Goal: Use online tool/utility: Utilize a website feature to perform a specific function

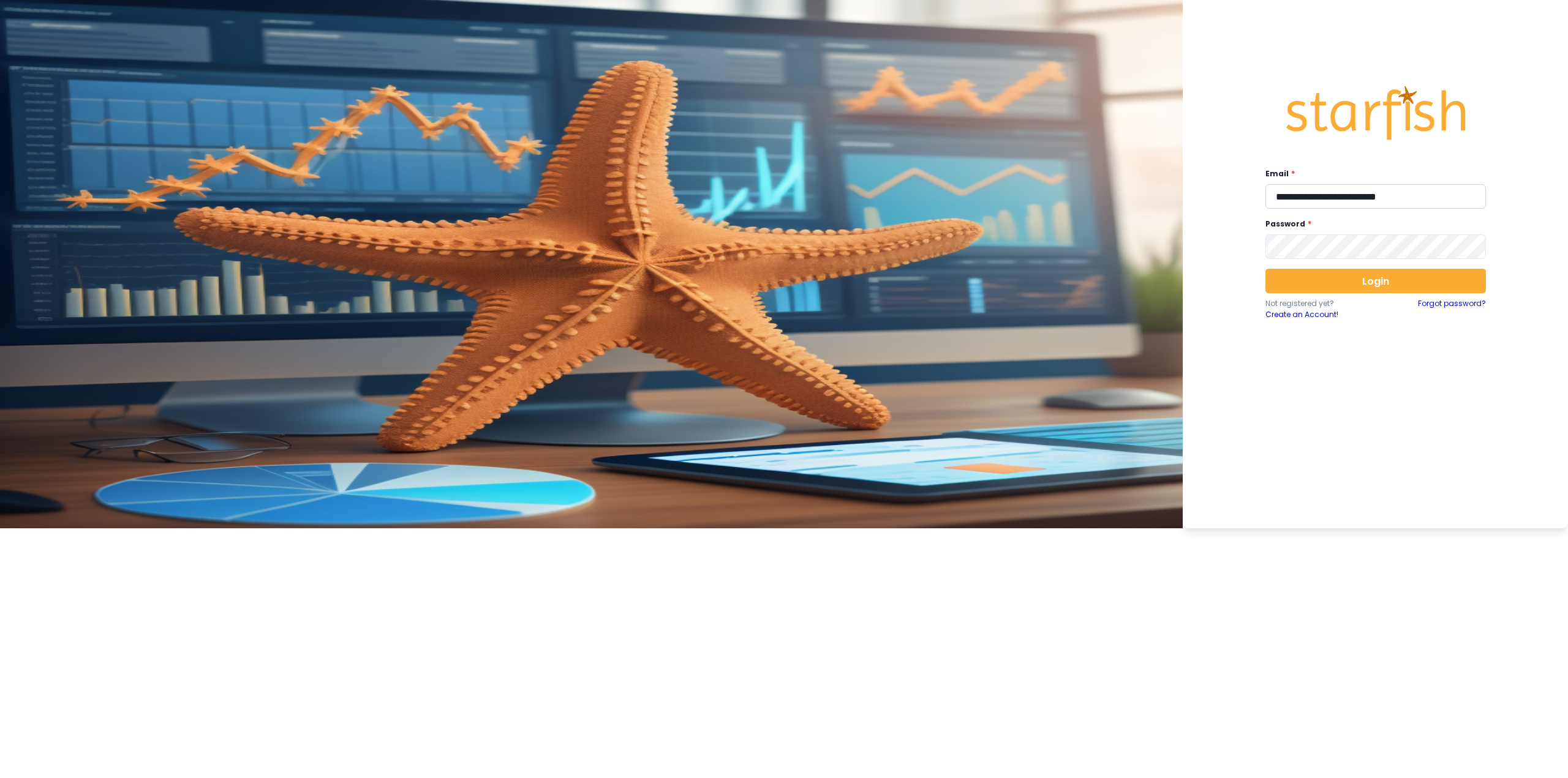
click at [646, 190] on input "**********" at bounding box center [1375, 196] width 220 height 24
type input "**********"
click at [646, 286] on button "Login" at bounding box center [1375, 281] width 220 height 24
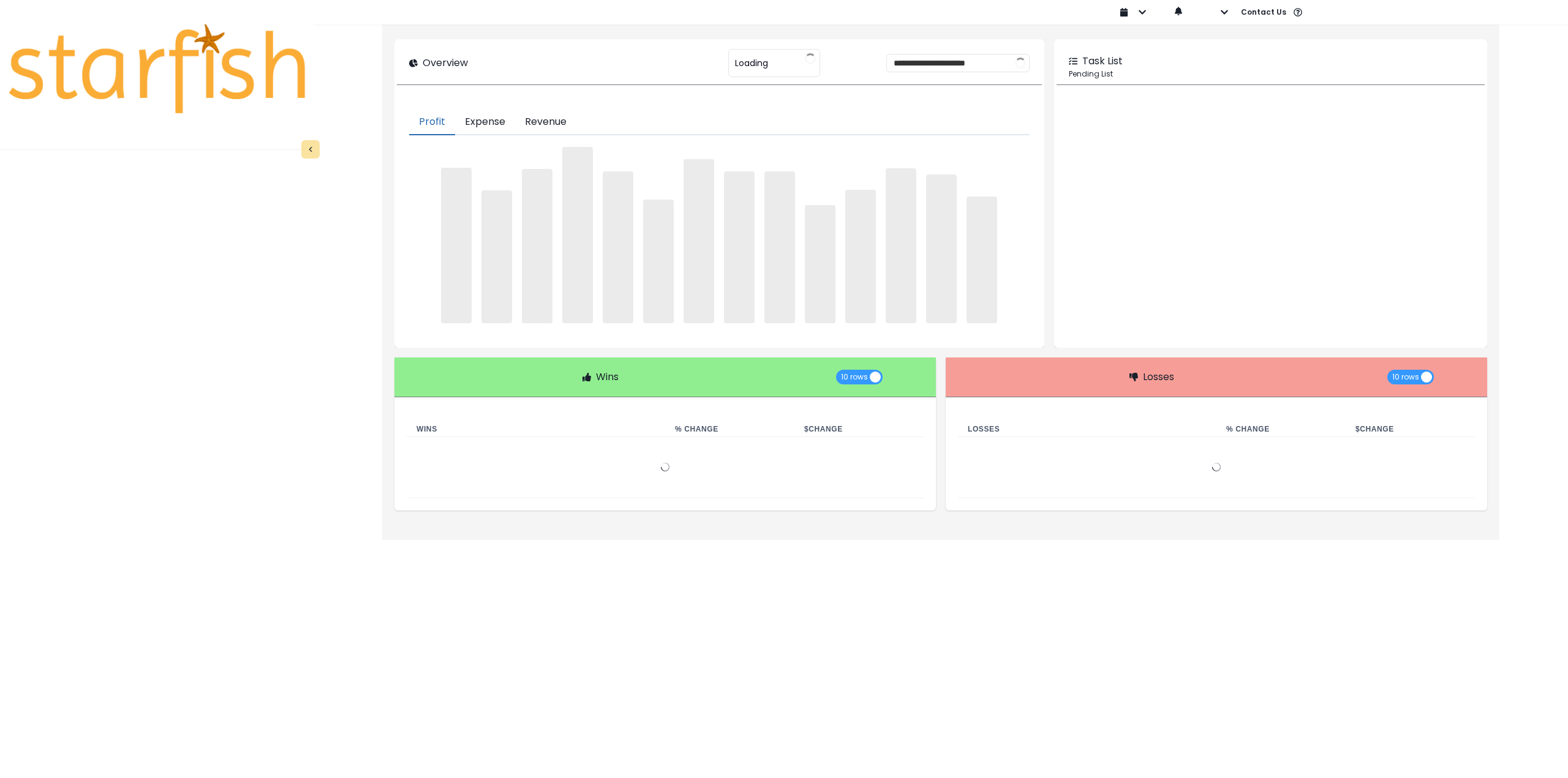
type input "********"
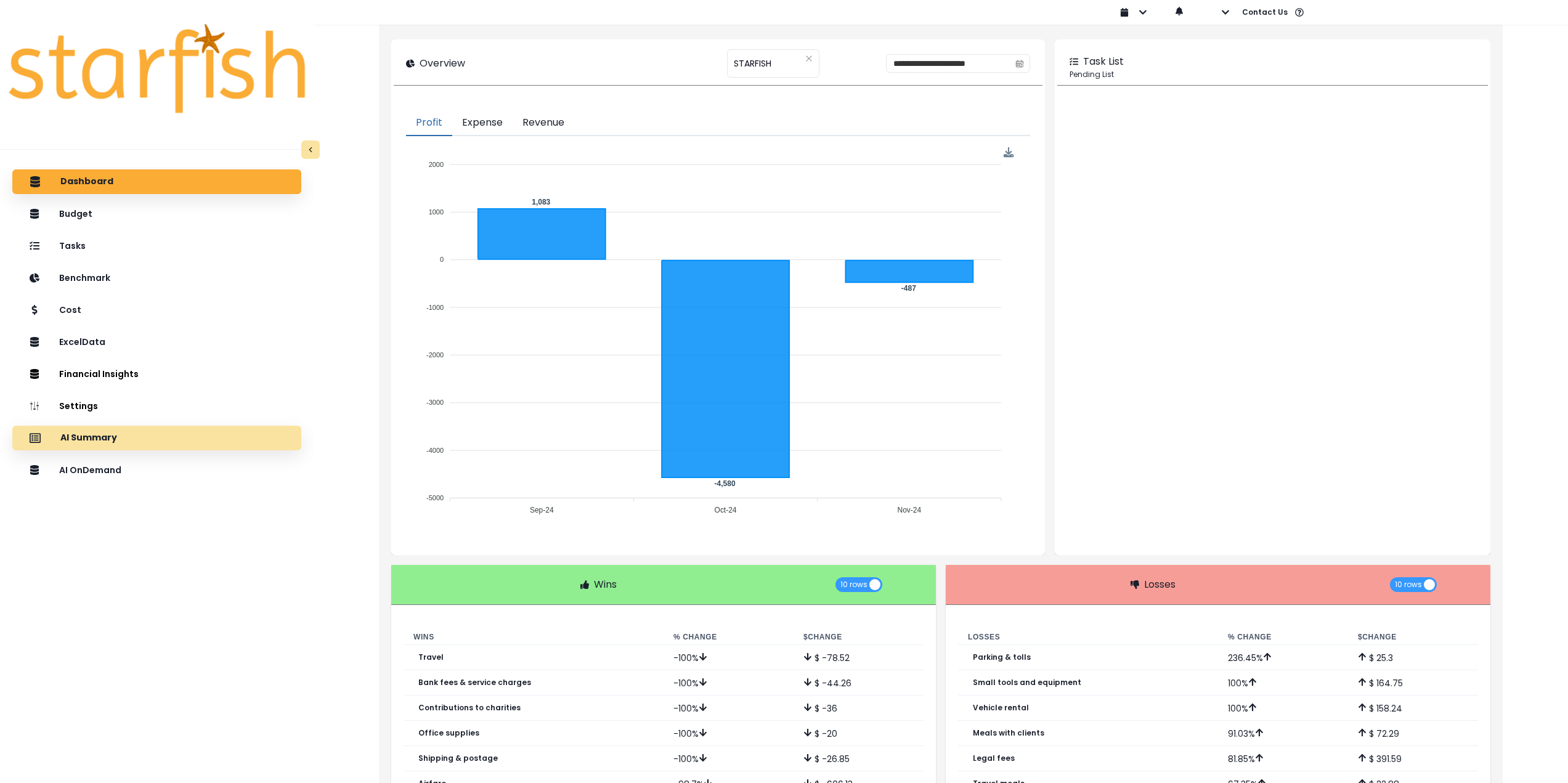
click at [104, 440] on p "AI Summary" at bounding box center [88, 437] width 56 height 11
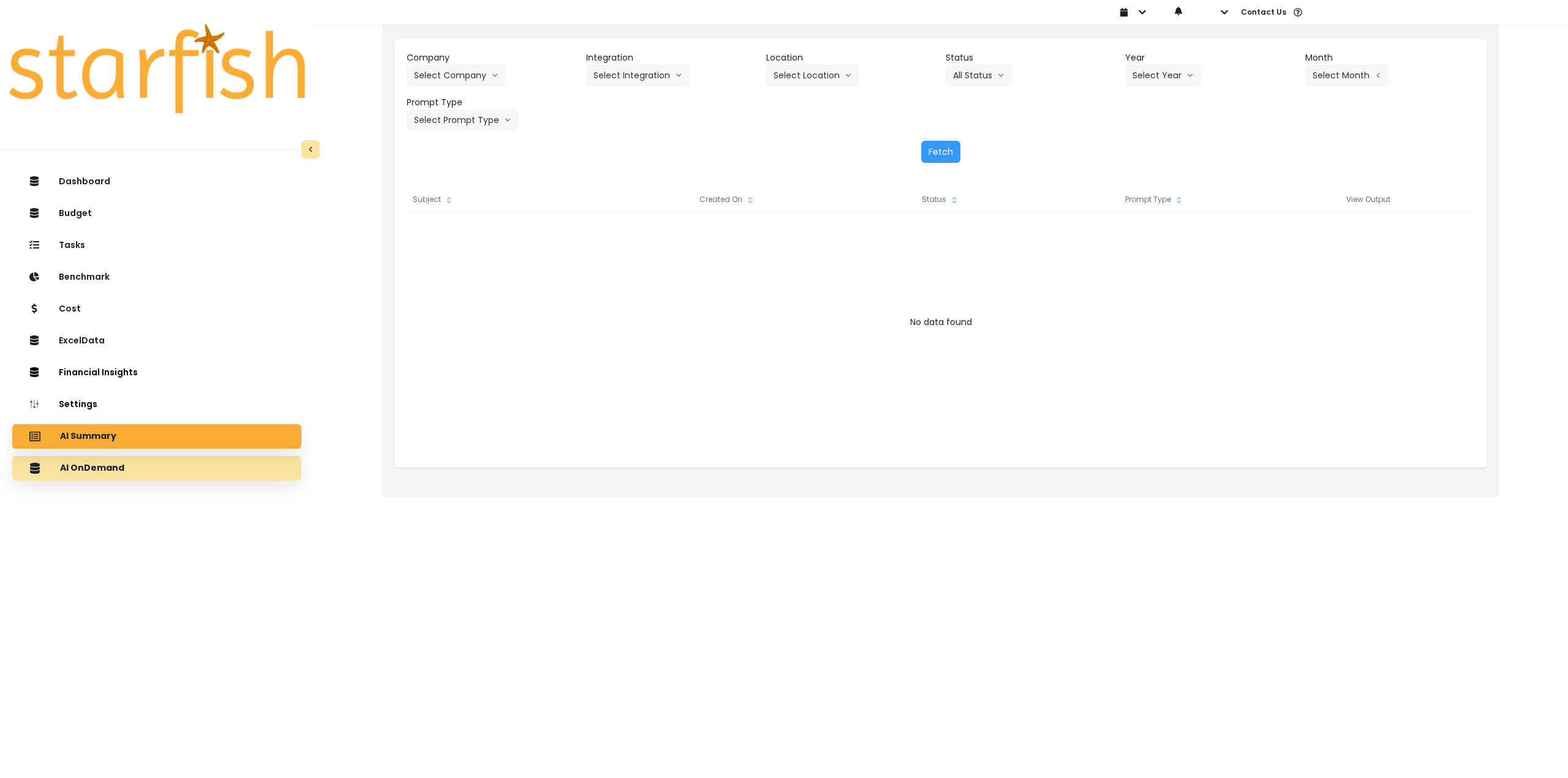
click at [161, 479] on div "AI OnDemand" at bounding box center [157, 468] width 270 height 26
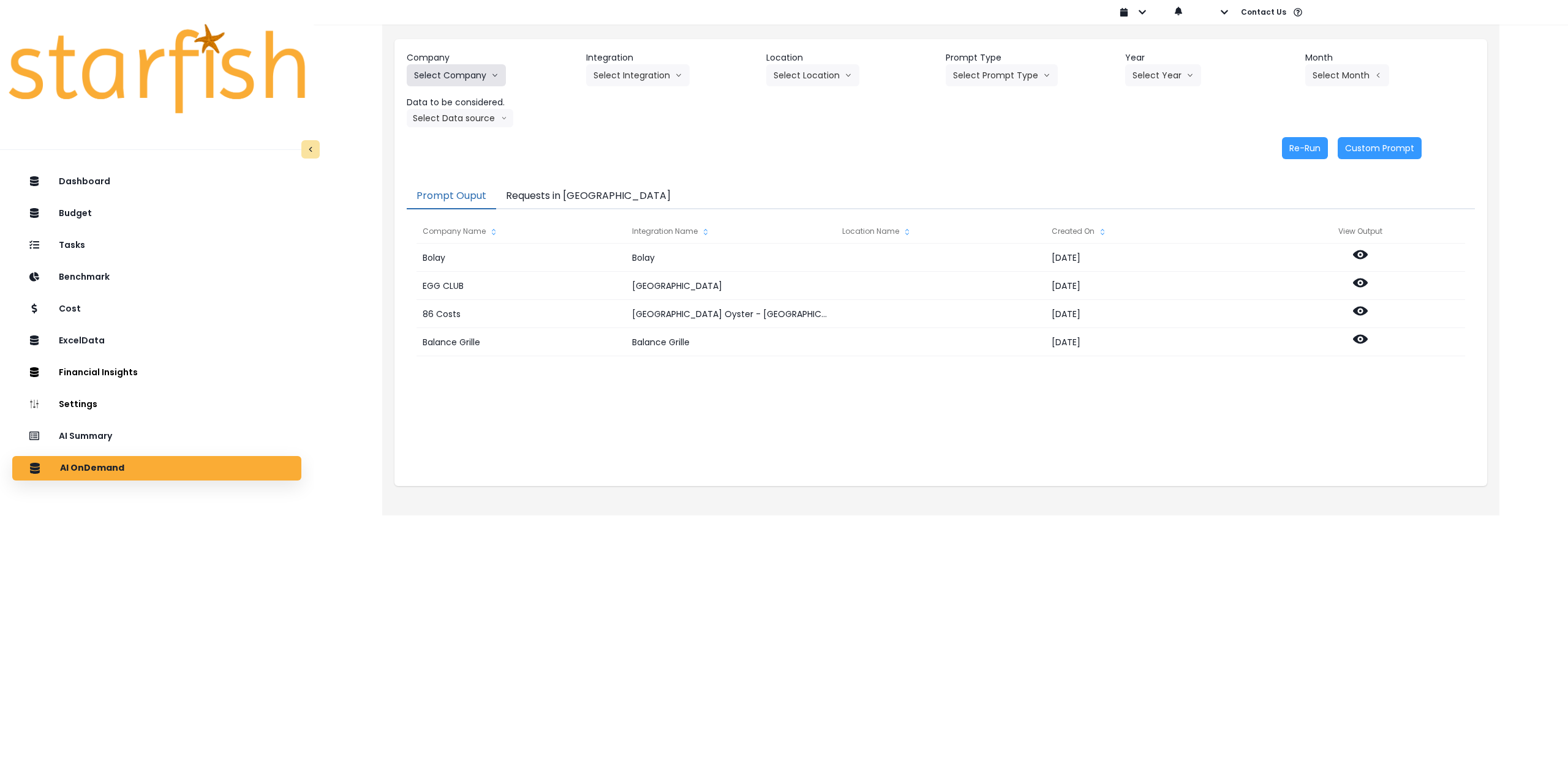
click at [454, 71] on button "Select Company" at bounding box center [456, 75] width 100 height 22
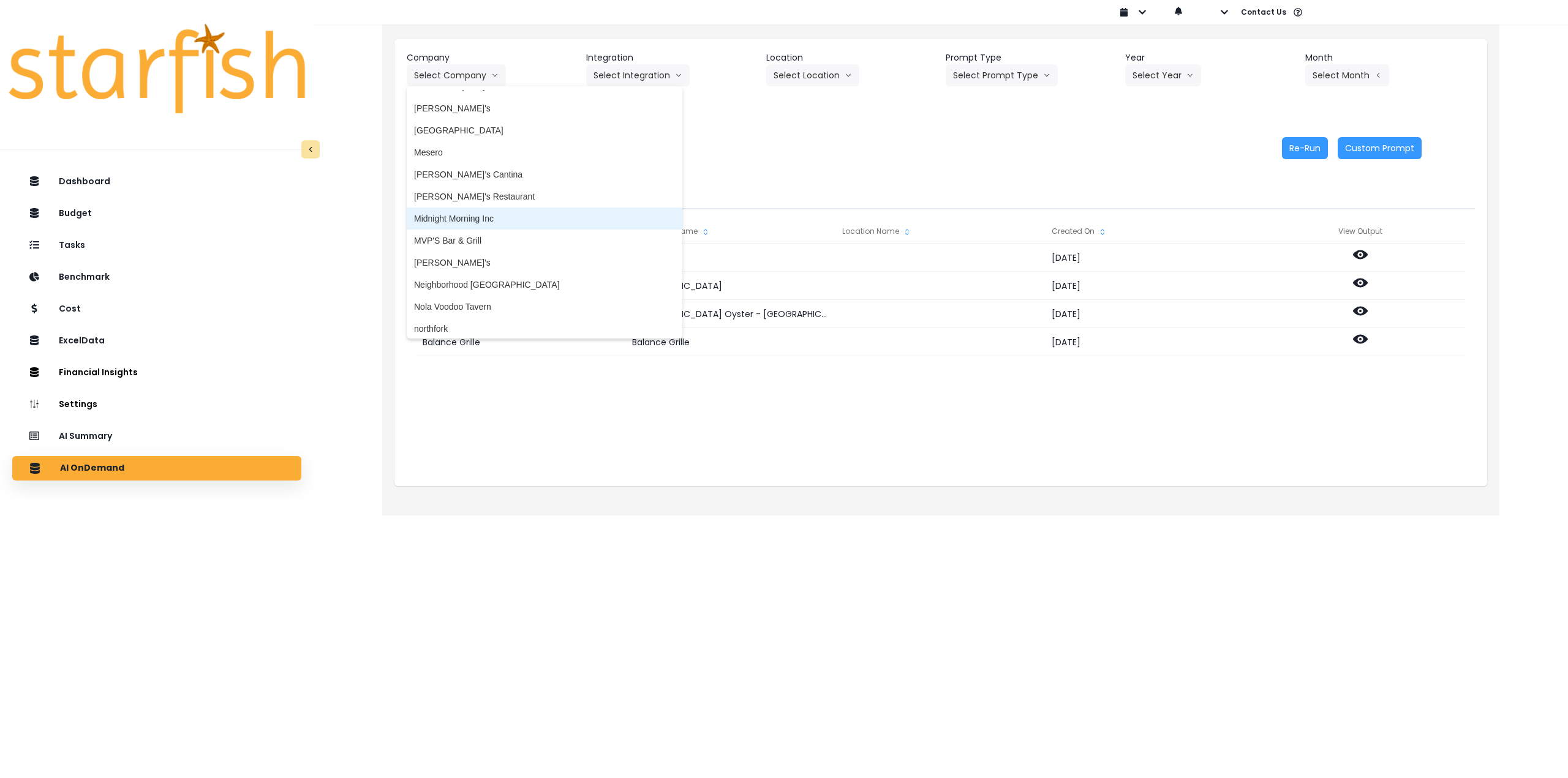
scroll to position [1775, 0]
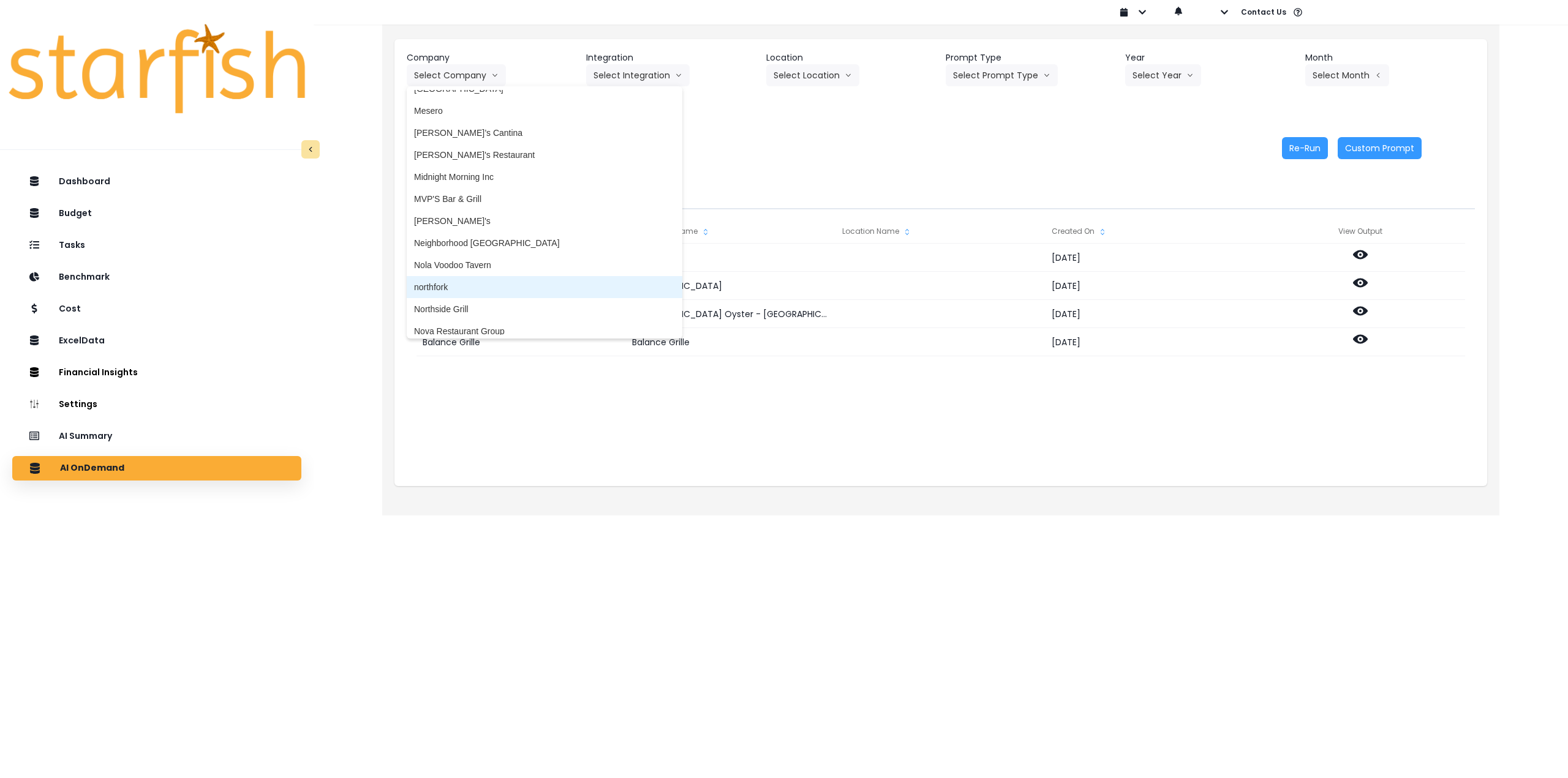
click at [462, 284] on span "northfork" at bounding box center [545, 287] width 261 height 13
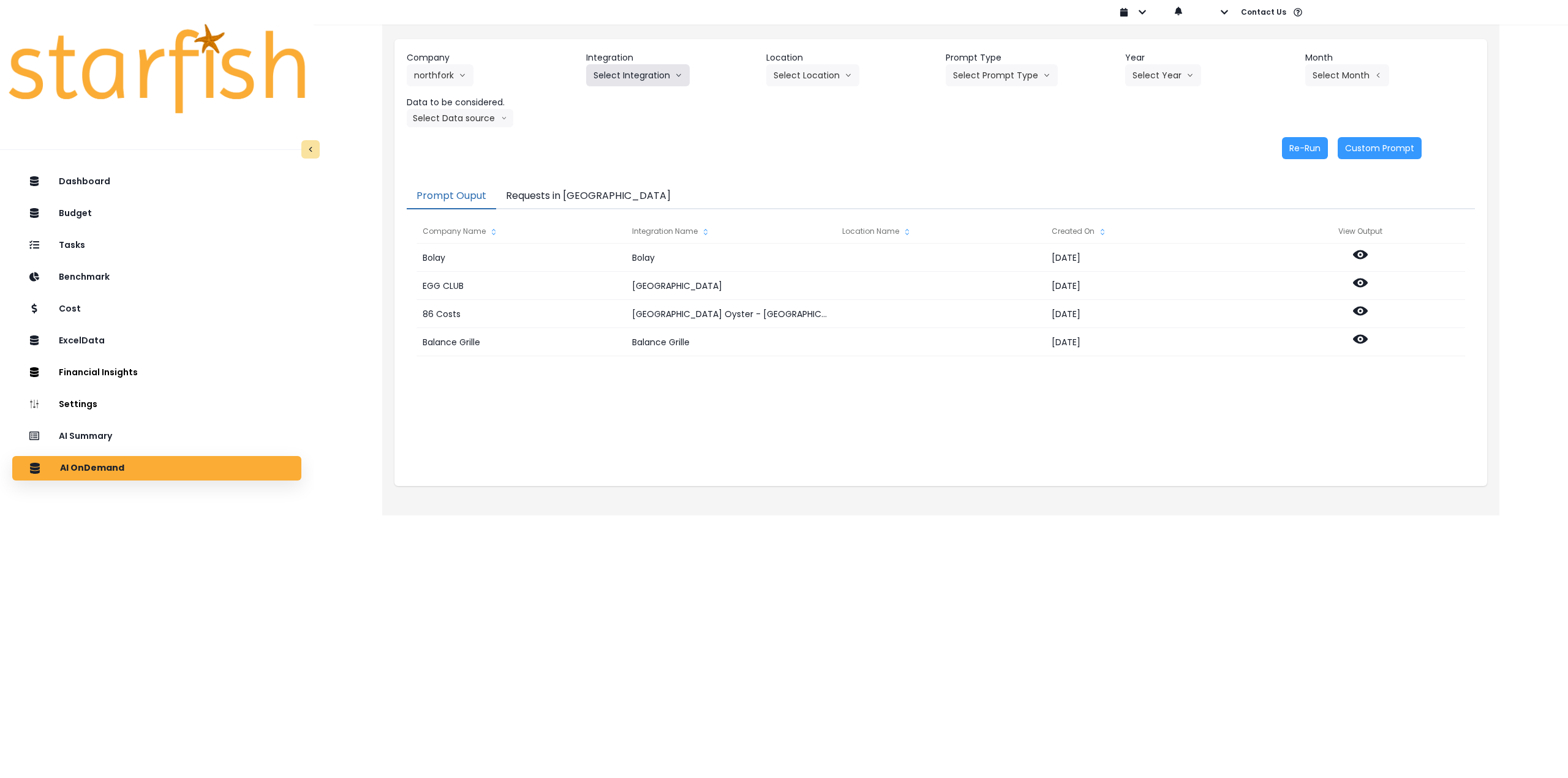
click at [617, 72] on button "Select Integration" at bounding box center [638, 75] width 103 height 22
drag, startPoint x: 616, startPoint y: 99, endPoint x: 746, endPoint y: 88, distance: 130.5
click at [616, 99] on span "Quickbooks Online" at bounding box center [630, 101] width 72 height 13
click at [646, 77] on button "Select Location" at bounding box center [812, 75] width 93 height 22
drag, startPoint x: 792, startPoint y: 102, endPoint x: 938, endPoint y: 86, distance: 146.9
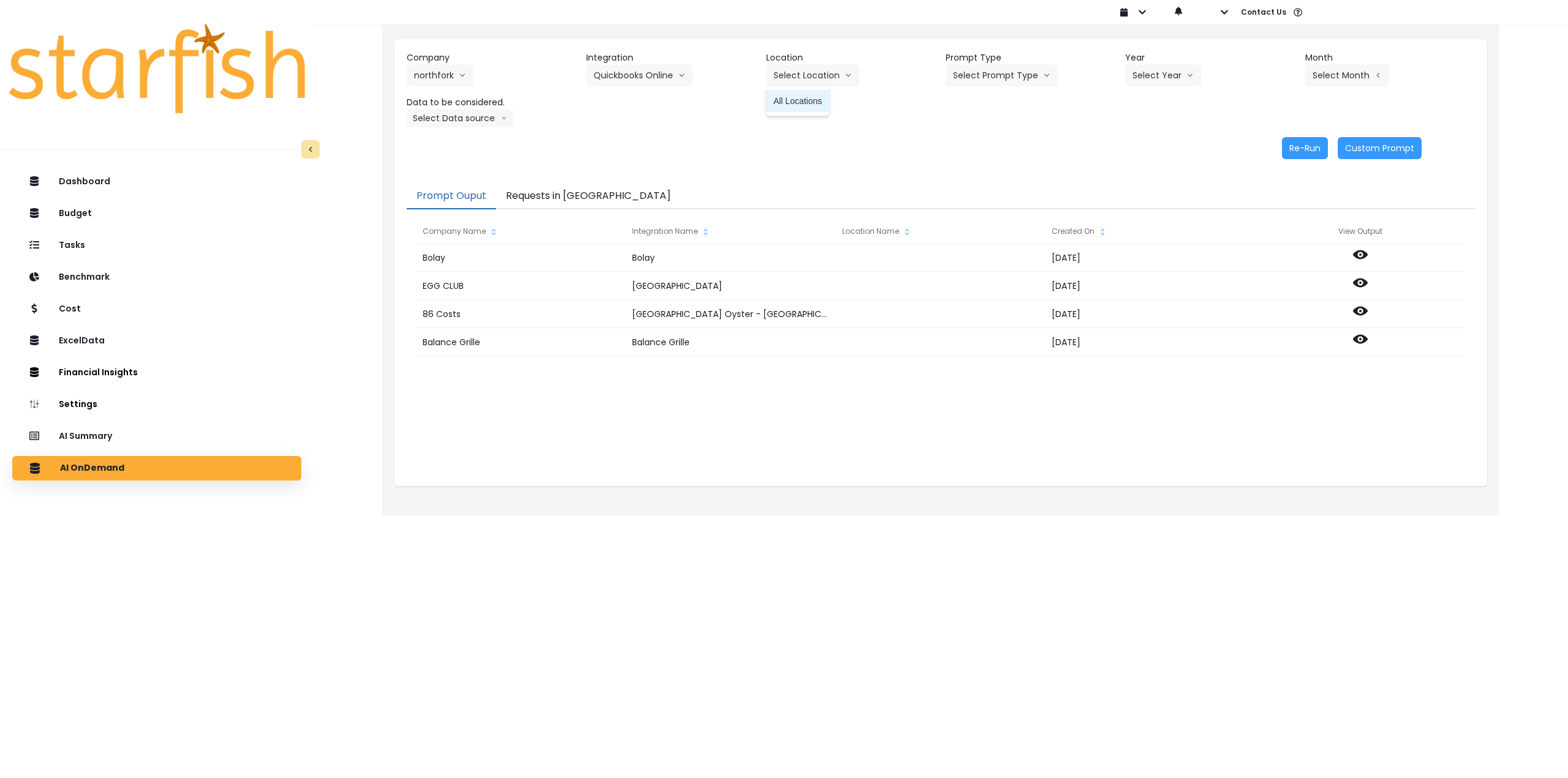
click at [646, 102] on span "All Locations" at bounding box center [798, 101] width 49 height 13
click at [646, 78] on button "Select Prompt Type" at bounding box center [1002, 75] width 112 height 22
click at [646, 168] on span "Monthly Summary" at bounding box center [988, 167] width 69 height 13
click at [646, 77] on button "Select Year" at bounding box center [1163, 75] width 76 height 22
click at [646, 144] on span "2025" at bounding box center [1142, 145] width 19 height 13
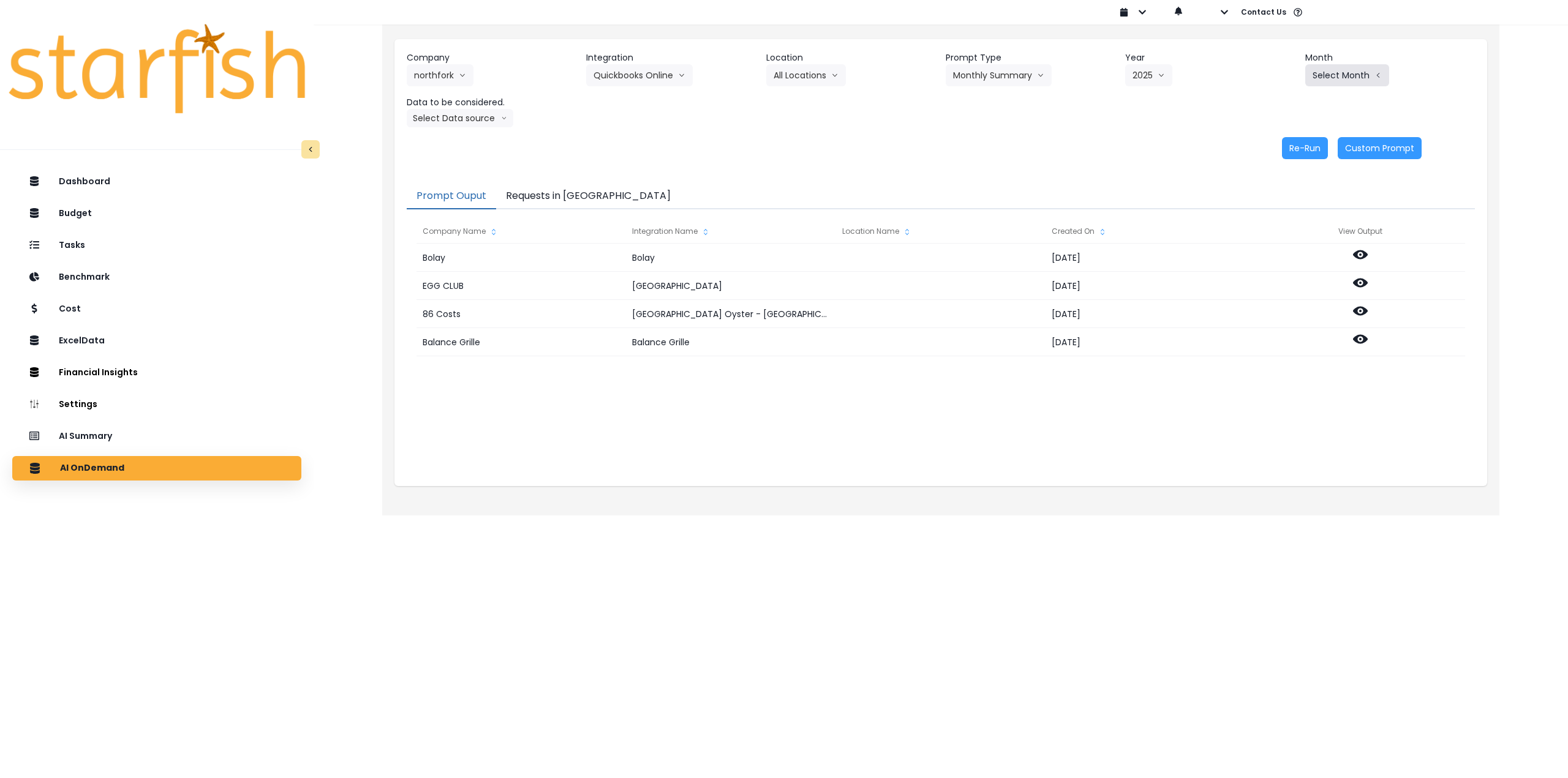
click at [646, 71] on button "Select Month" at bounding box center [1347, 75] width 84 height 22
click at [646, 233] on span "Aug" at bounding box center [1286, 233] width 24 height 13
click at [461, 116] on button "Select Data source" at bounding box center [460, 118] width 107 height 18
click at [461, 139] on span "Comparison overtime" at bounding box center [455, 141] width 81 height 13
click at [646, 150] on button "Re-Run" at bounding box center [1305, 148] width 46 height 22
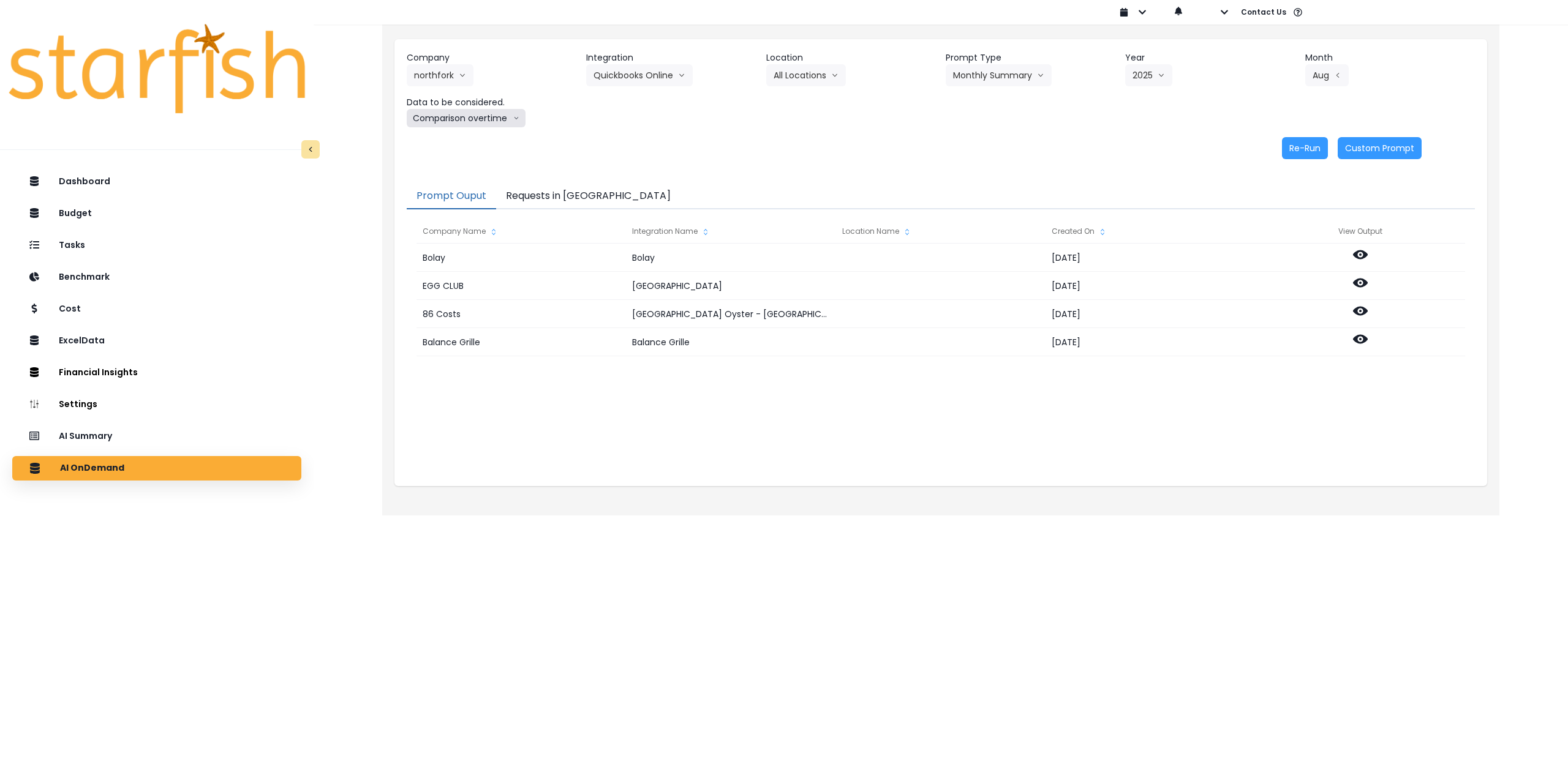
click at [476, 120] on button "Comparison overtime" at bounding box center [466, 118] width 119 height 18
click at [469, 164] on span "Location Analysis" at bounding box center [455, 164] width 81 height 13
click at [646, 150] on button "Re-Run" at bounding box center [1305, 148] width 46 height 22
click at [602, 79] on button "Quickbooks Online" at bounding box center [639, 75] width 107 height 22
click at [445, 75] on button "northfork" at bounding box center [440, 75] width 67 height 22
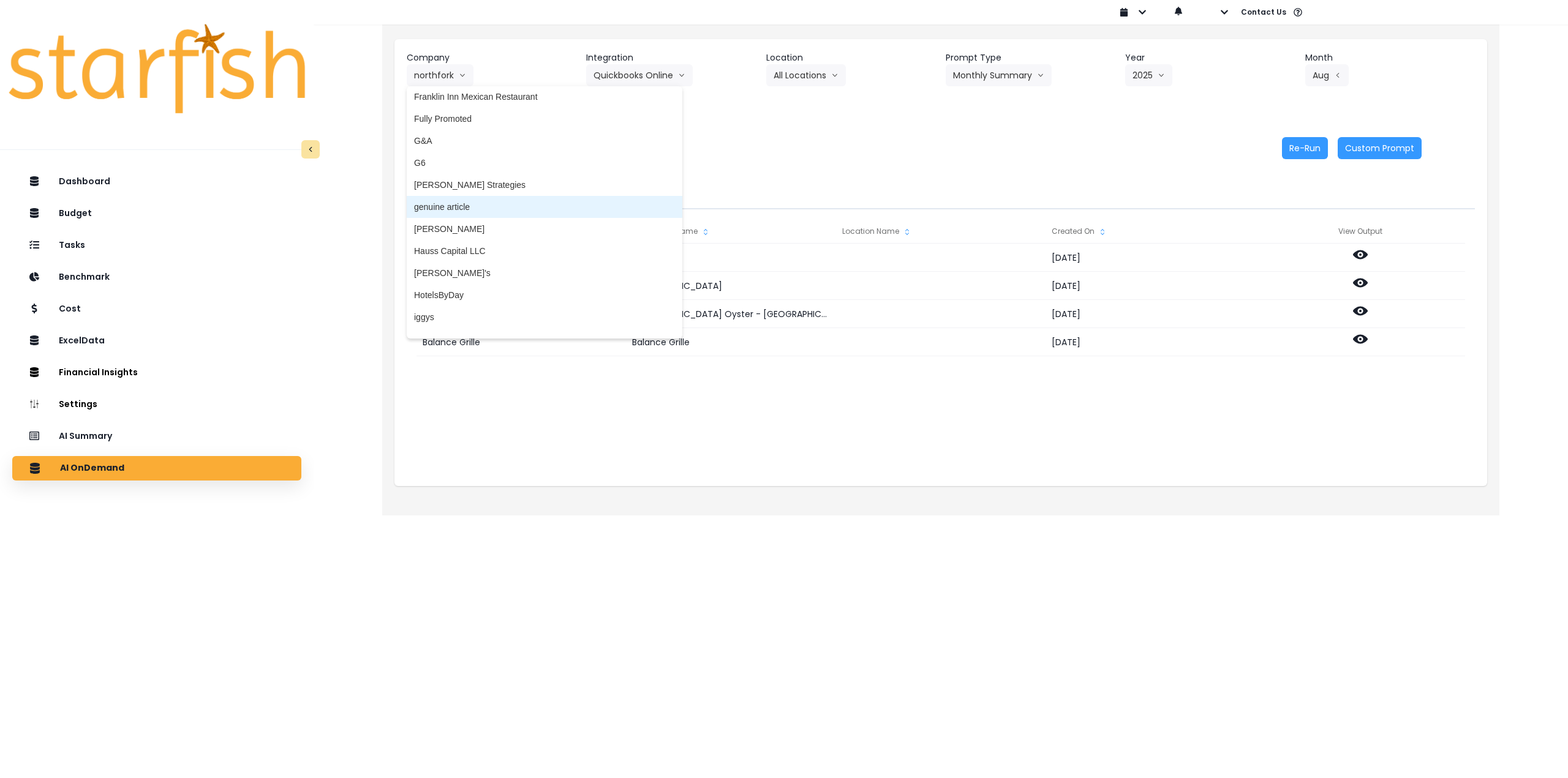
scroll to position [1224, 0]
click at [473, 193] on span "genuine article" at bounding box center [545, 199] width 261 height 13
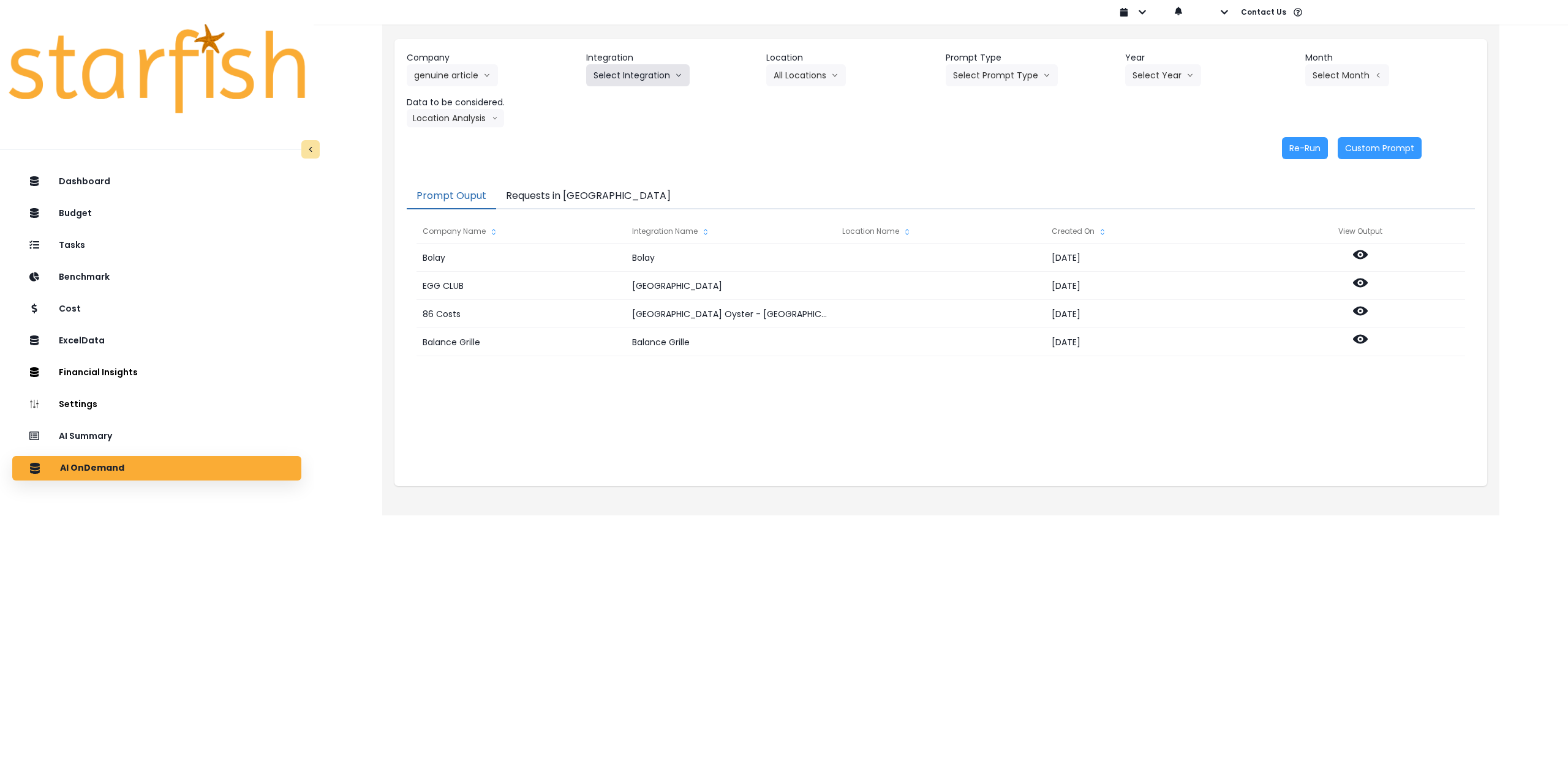
click at [626, 81] on button "Select Integration" at bounding box center [638, 75] width 103 height 22
click at [633, 83] on button "Select Integration" at bounding box center [638, 75] width 103 height 22
click at [632, 190] on span "dovetail" at bounding box center [675, 189] width 162 height 13
click at [646, 79] on button "Select Location" at bounding box center [812, 75] width 93 height 22
drag, startPoint x: 801, startPoint y: 102, endPoint x: 795, endPoint y: 102, distance: 6.0
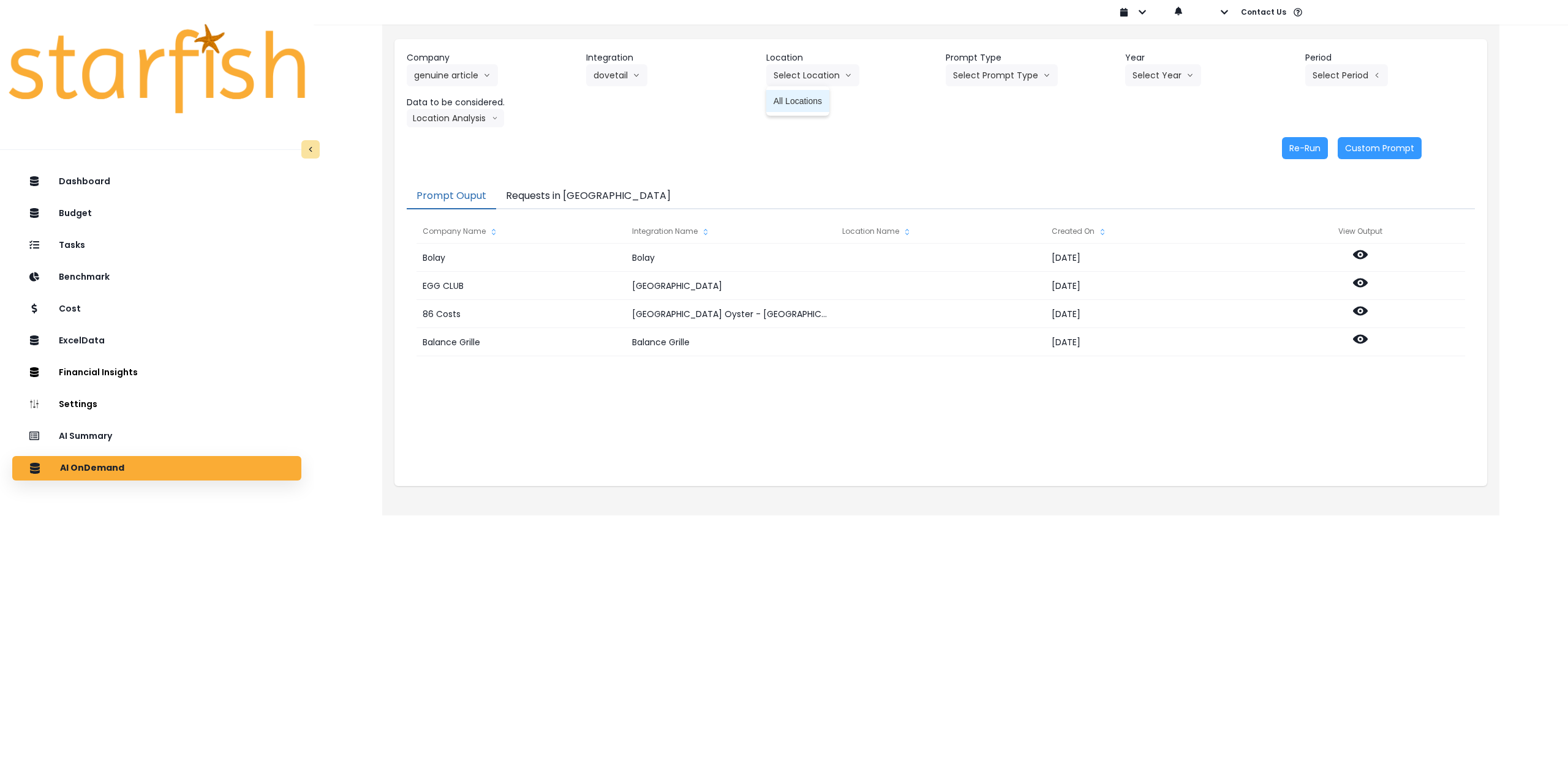
click at [646, 102] on span "All Locations" at bounding box center [798, 101] width 49 height 13
click at [646, 81] on button "Select Prompt Type" at bounding box center [1002, 75] width 112 height 22
click at [646, 168] on span "Monthly Summary" at bounding box center [988, 167] width 69 height 13
click at [646, 77] on button "Select Year" at bounding box center [1163, 75] width 76 height 22
drag, startPoint x: 1148, startPoint y: 142, endPoint x: 1286, endPoint y: 97, distance: 145.2
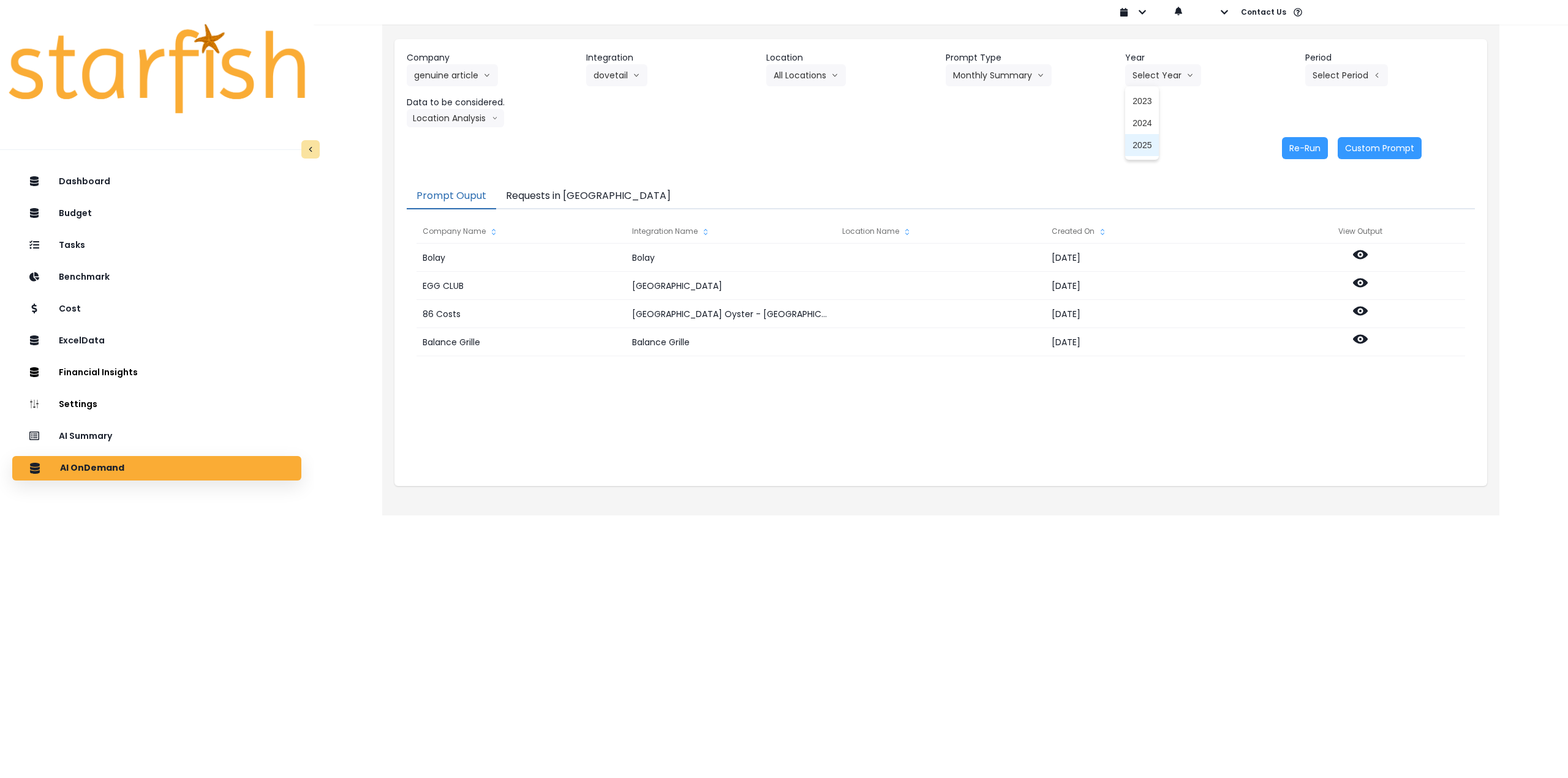
click at [646, 142] on span "2025" at bounding box center [1142, 145] width 19 height 13
click at [646, 77] on button "Select Period" at bounding box center [1346, 75] width 83 height 22
click at [646, 248] on li "P9" at bounding box center [1290, 255] width 30 height 22
click at [455, 119] on button "Location Analysis" at bounding box center [456, 118] width 97 height 18
click at [460, 140] on span "Comparison overtime" at bounding box center [455, 141] width 81 height 13
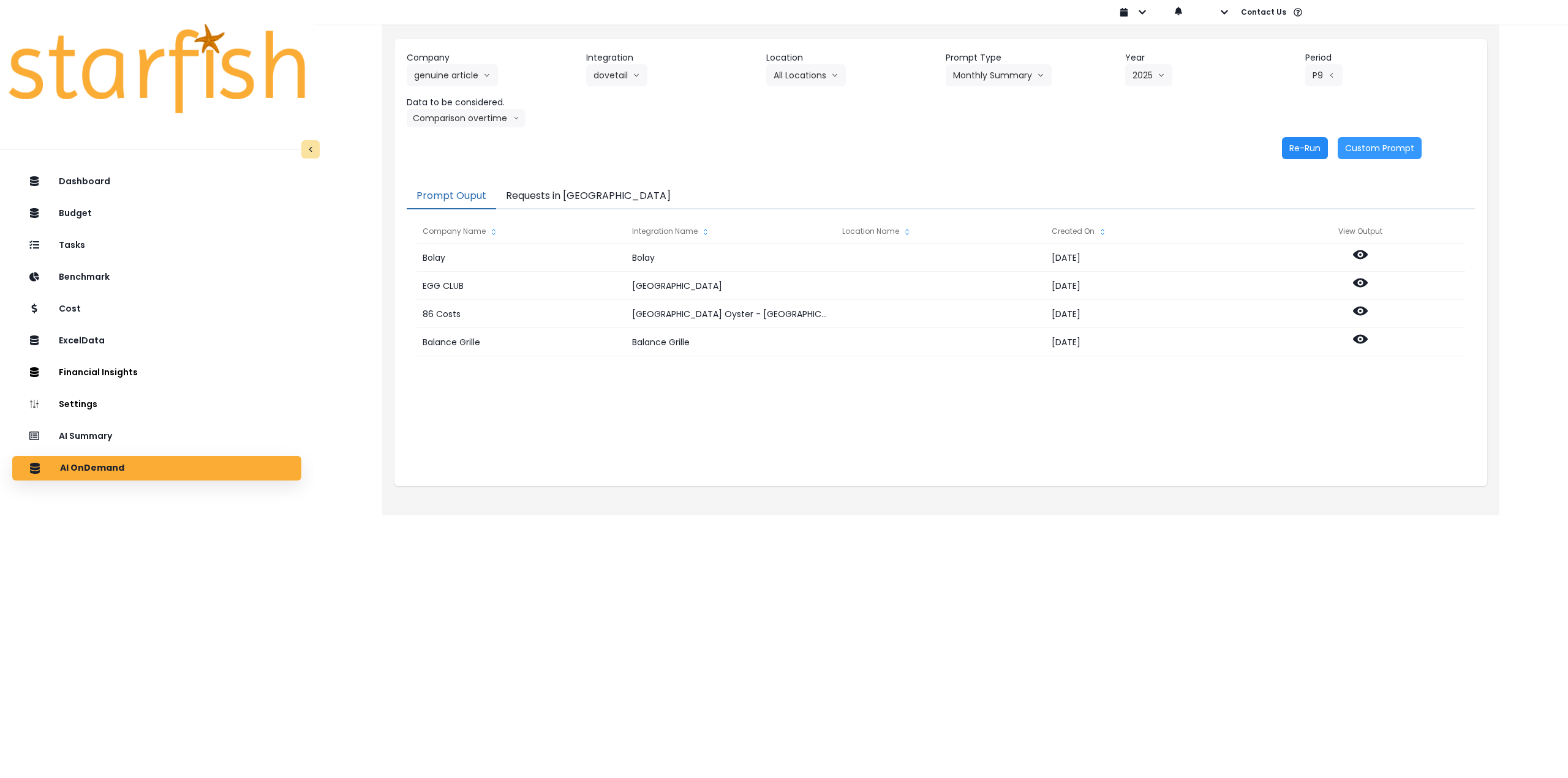
click at [646, 151] on button "Re-Run" at bounding box center [1305, 148] width 46 height 22
click at [473, 115] on button "Comparison overtime" at bounding box center [466, 118] width 119 height 18
click at [464, 163] on span "Location Analysis" at bounding box center [455, 164] width 81 height 13
click at [646, 148] on button "Re-Run" at bounding box center [1305, 148] width 46 height 22
click at [624, 71] on button "dovetail" at bounding box center [616, 75] width 61 height 22
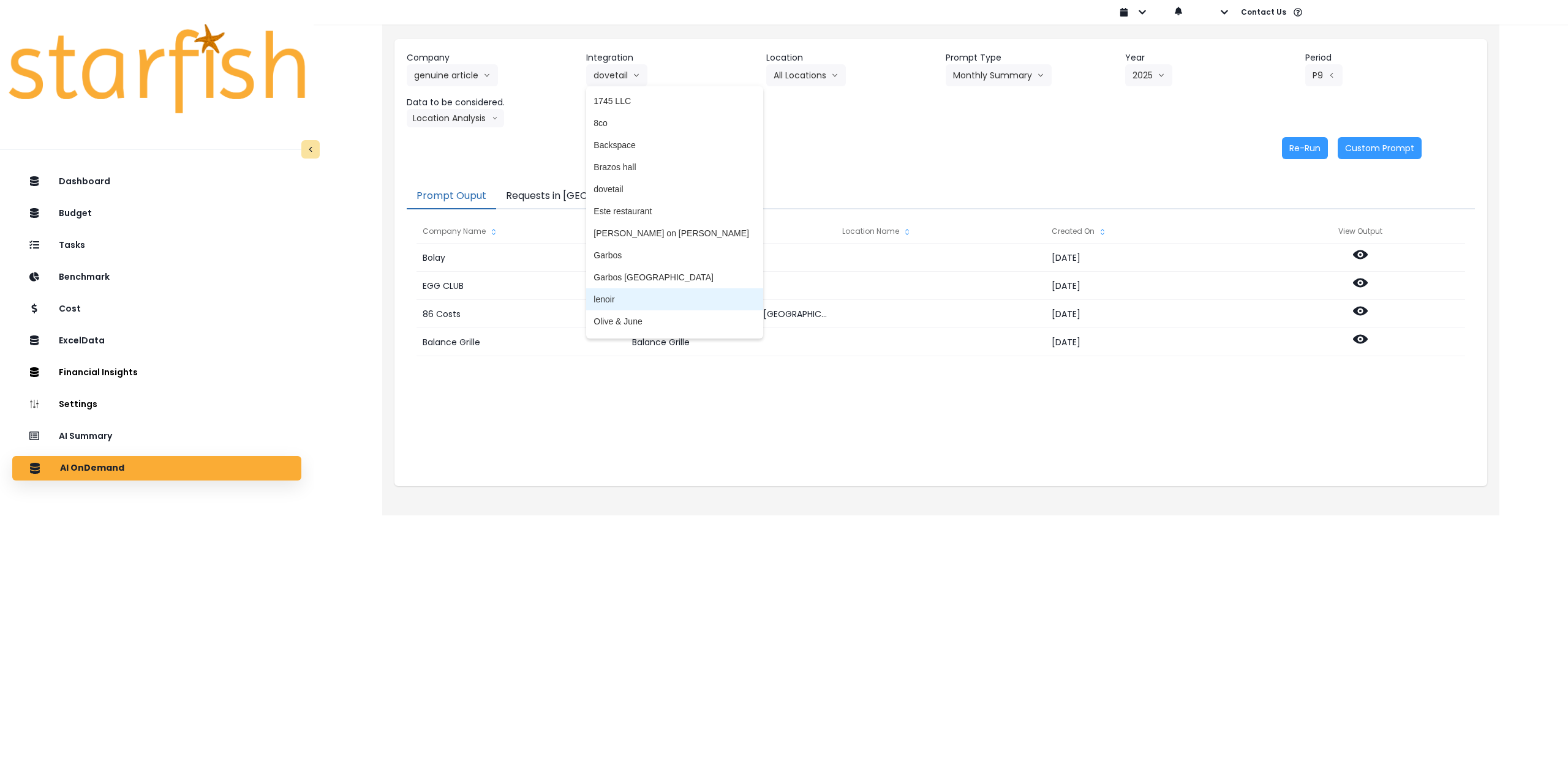
click at [635, 297] on span "lenoir" at bounding box center [675, 299] width 162 height 13
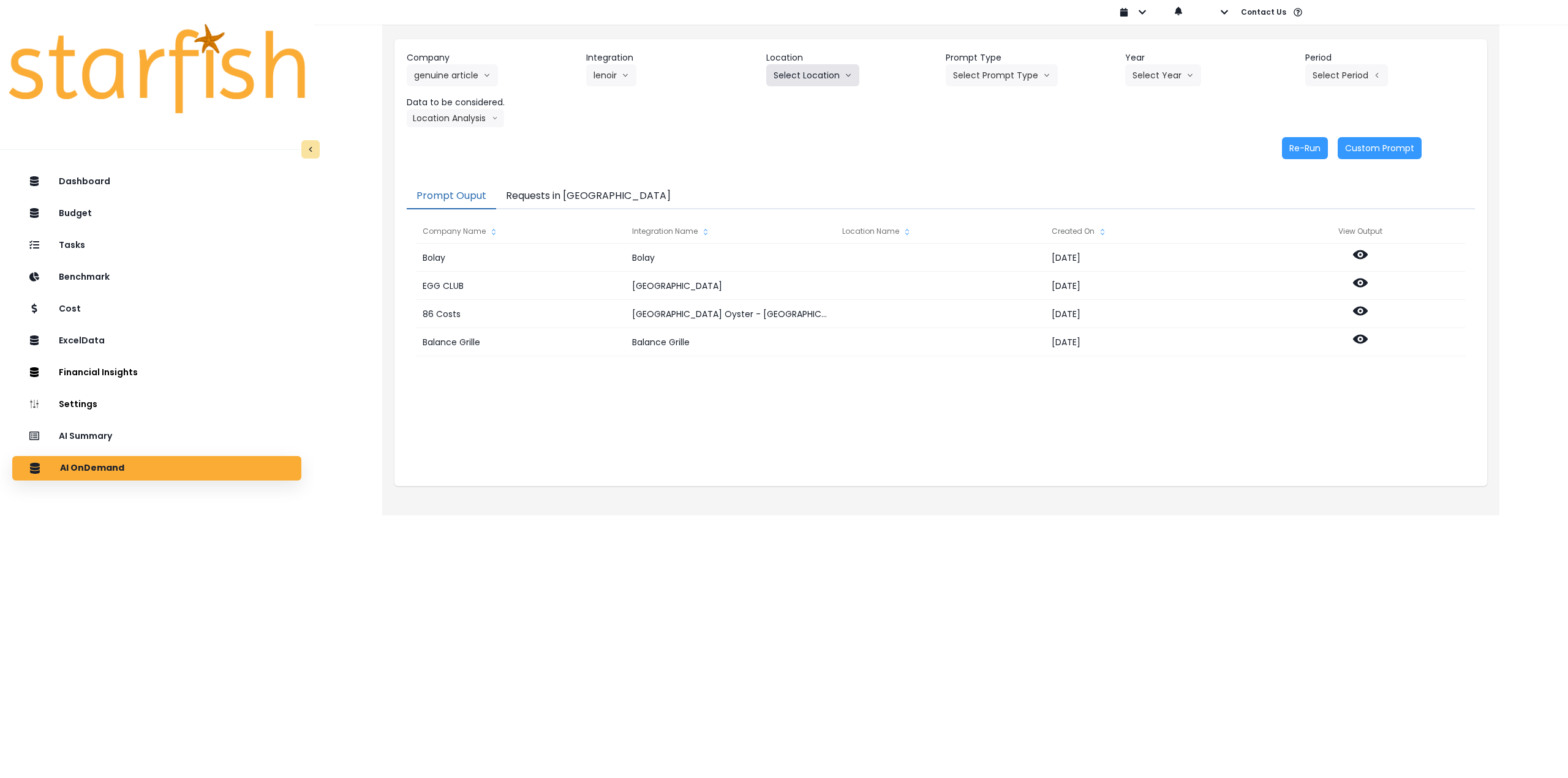
click at [646, 79] on button "Select Location" at bounding box center [812, 75] width 93 height 22
click at [646, 102] on span "All Locations" at bounding box center [798, 101] width 49 height 13
click at [646, 73] on button "Select Prompt Type" at bounding box center [1002, 75] width 112 height 22
click at [646, 172] on span "Monthly Summary" at bounding box center [988, 167] width 69 height 13
click at [646, 71] on button "Select Year" at bounding box center [1163, 75] width 76 height 22
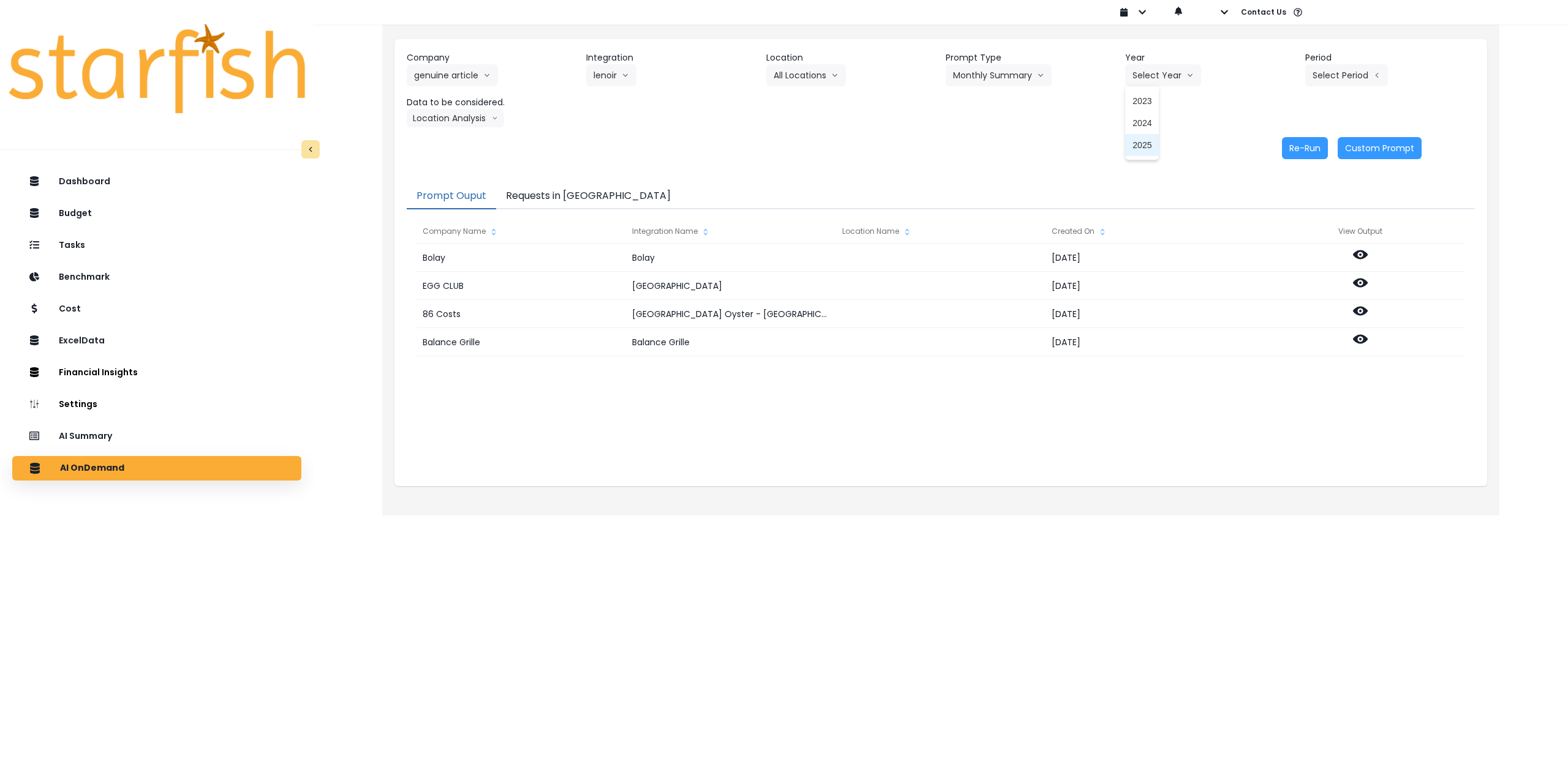
click at [646, 147] on span "2025" at bounding box center [1142, 145] width 19 height 13
click at [646, 81] on button "Select Period" at bounding box center [1346, 75] width 83 height 22
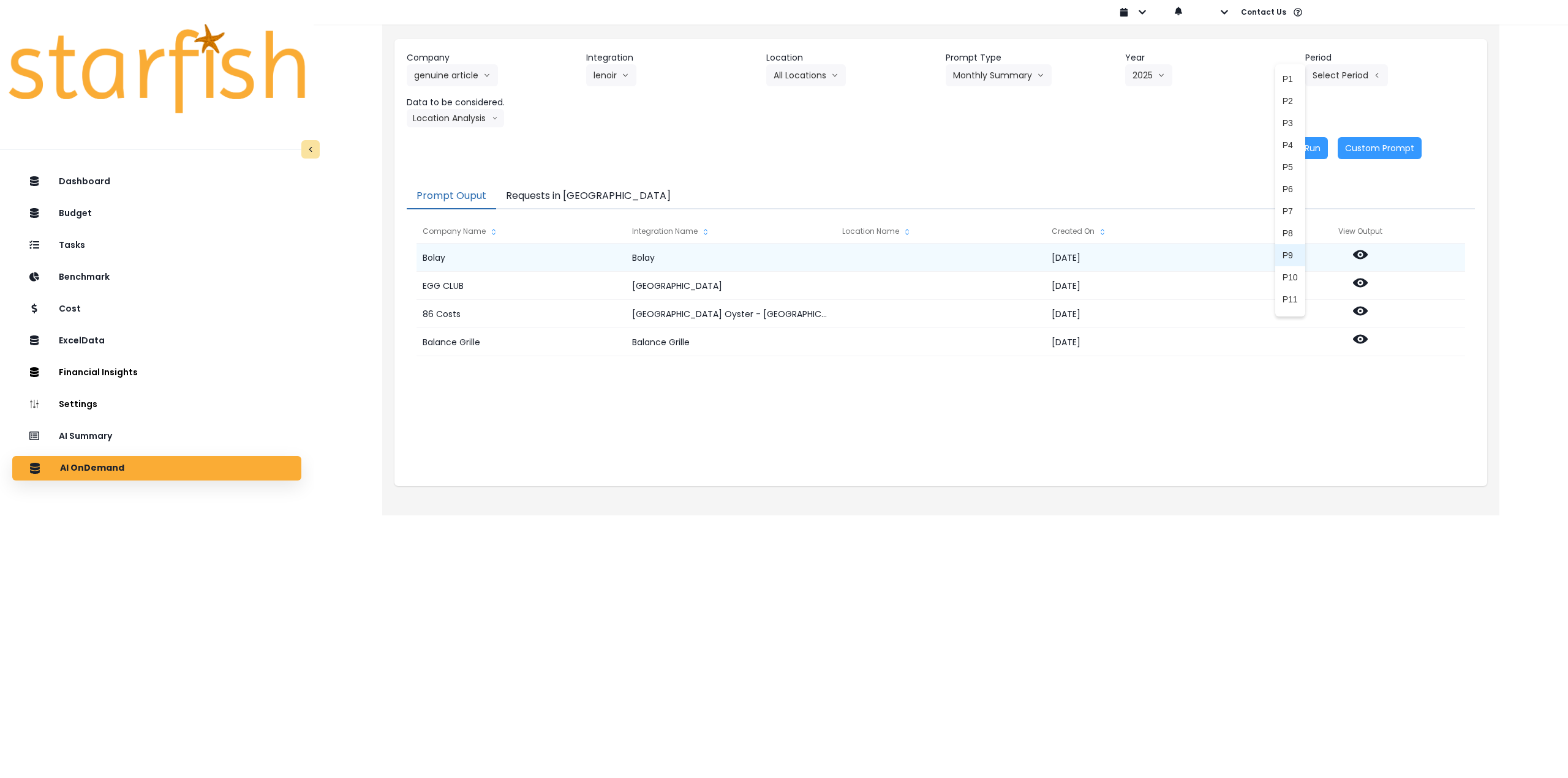
click at [646, 254] on span "P9" at bounding box center [1290, 255] width 15 height 13
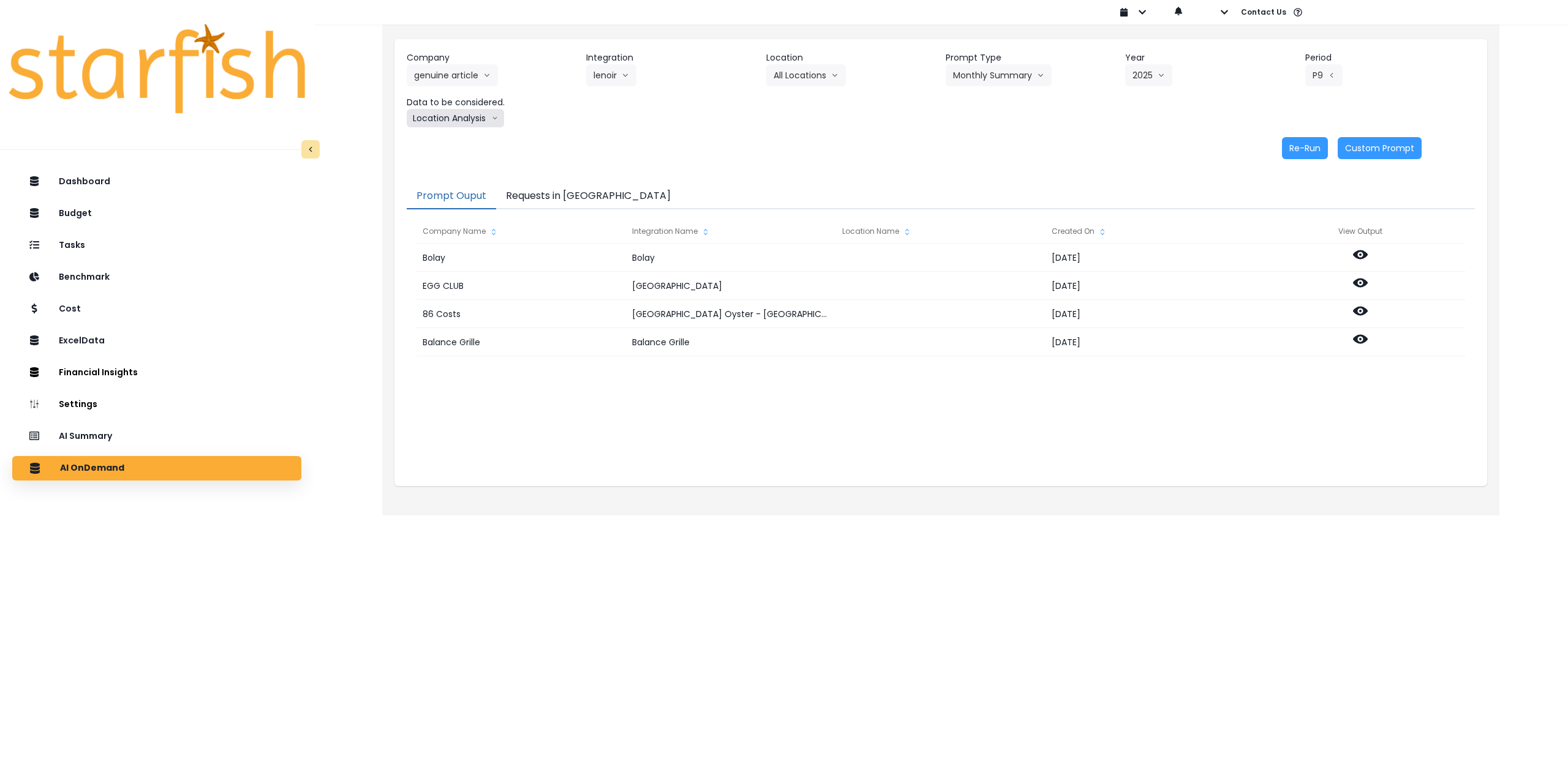
drag, startPoint x: 481, startPoint y: 118, endPoint x: 476, endPoint y: 127, distance: 10.3
click at [481, 118] on button "Location Analysis" at bounding box center [456, 118] width 97 height 18
click at [463, 139] on span "Comparison overtime" at bounding box center [455, 141] width 81 height 13
click at [646, 144] on button "Re-Run" at bounding box center [1305, 148] width 46 height 22
click at [484, 120] on button "Comparison overtime" at bounding box center [466, 118] width 119 height 18
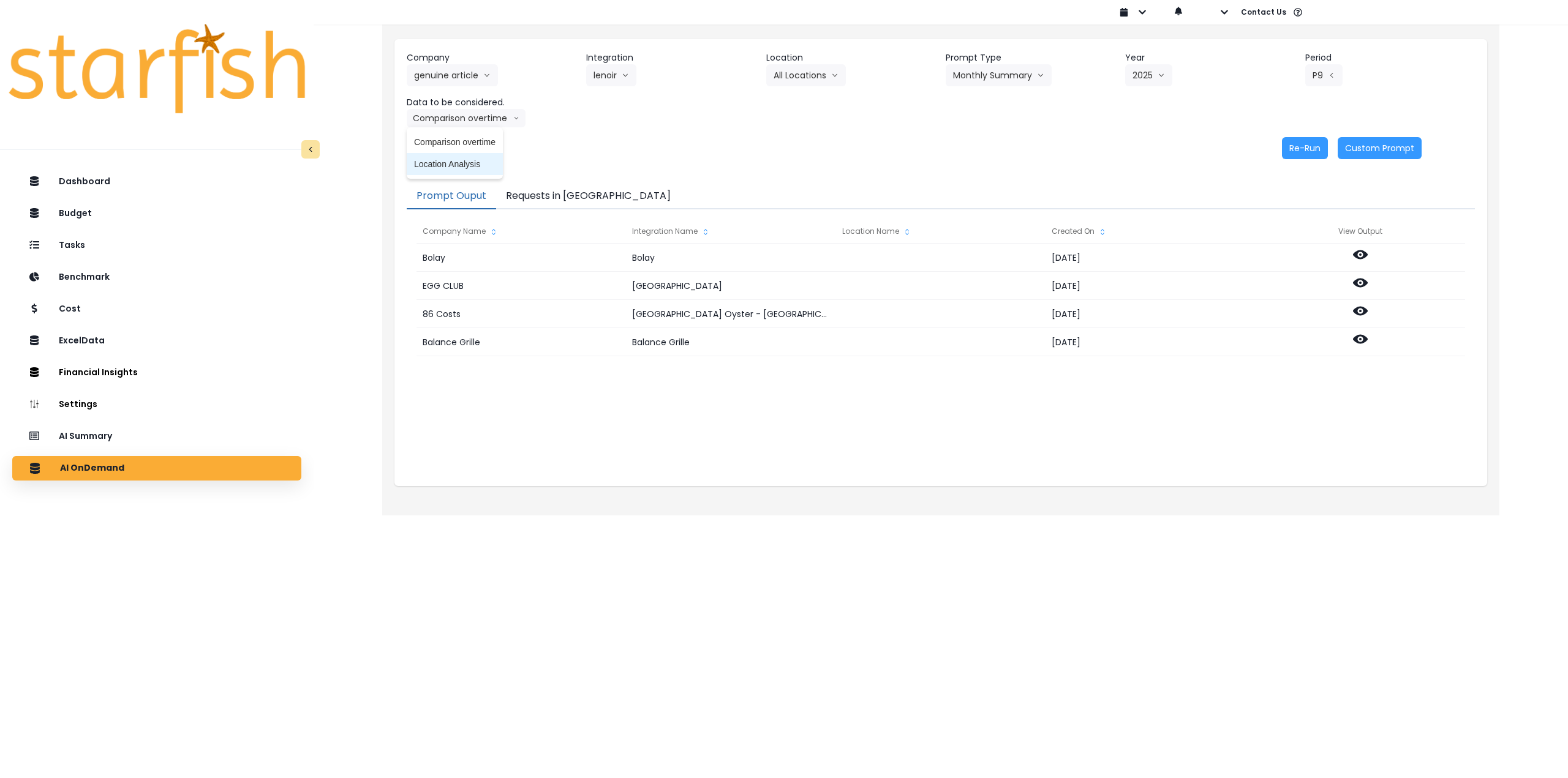
click at [457, 164] on span "Location Analysis" at bounding box center [455, 164] width 81 height 13
click at [646, 149] on button "Re-Run" at bounding box center [1305, 148] width 46 height 22
click at [438, 78] on button "genuine article" at bounding box center [453, 75] width 91 height 22
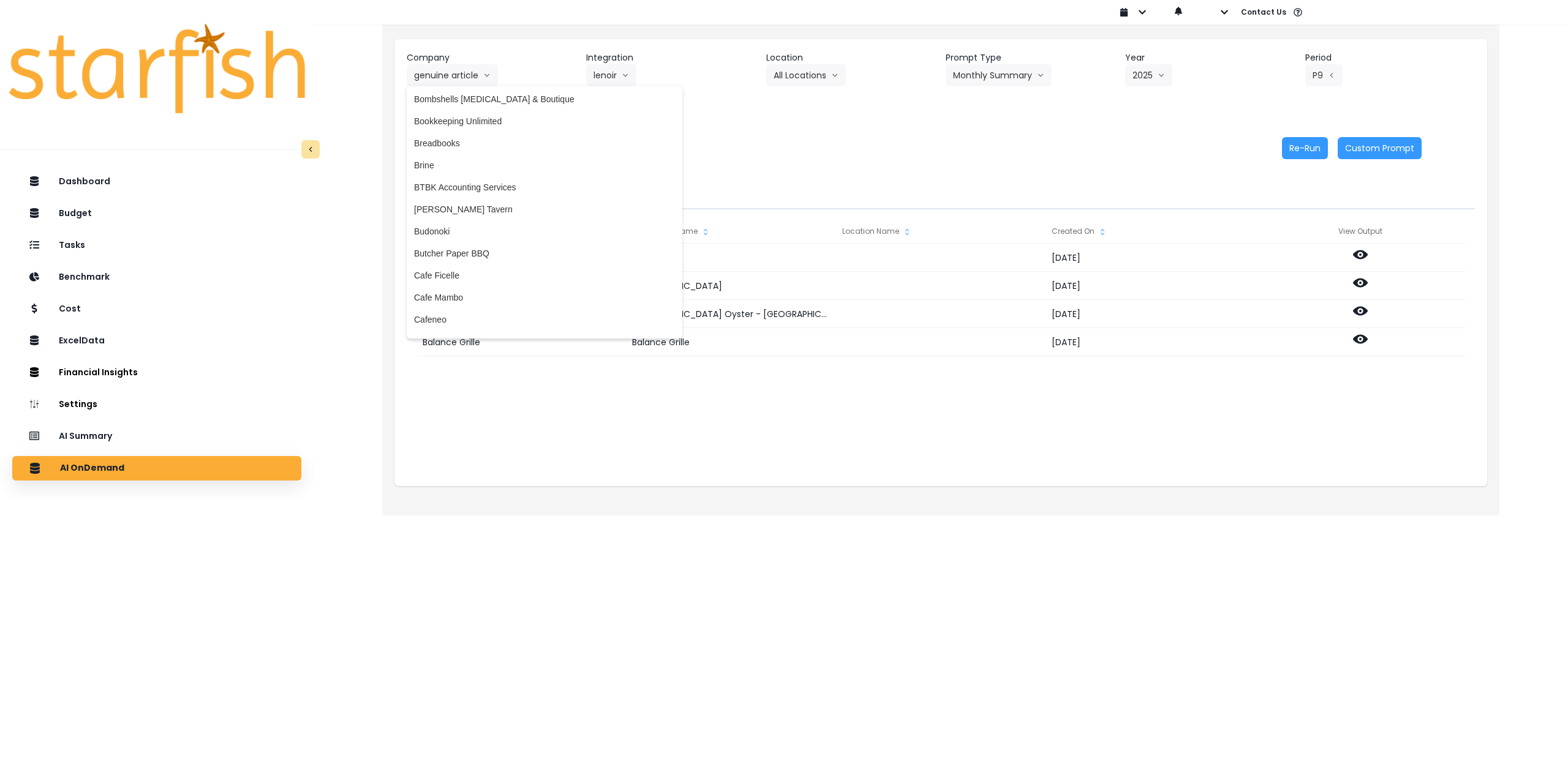
scroll to position [306, 0]
click at [454, 258] on span "Brine" at bounding box center [545, 257] width 261 height 13
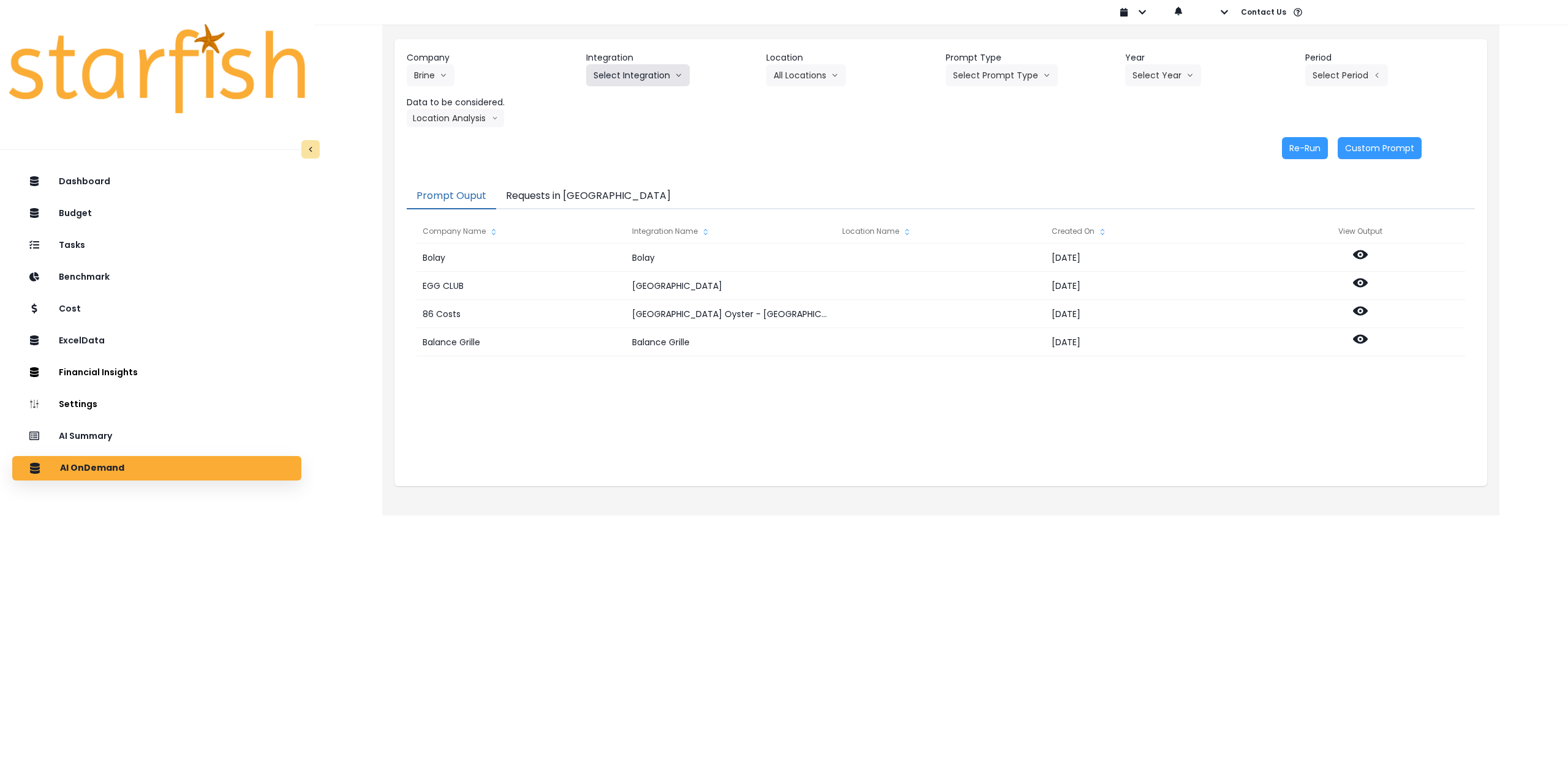
click at [644, 78] on button "Select Integration" at bounding box center [638, 75] width 103 height 22
click at [630, 121] on span "Rubys" at bounding box center [641, 123] width 94 height 13
drag, startPoint x: 835, startPoint y: 71, endPoint x: 824, endPoint y: 79, distance: 13.6
click at [646, 71] on button "Select Location" at bounding box center [812, 75] width 93 height 22
click at [646, 102] on span "All Locations" at bounding box center [798, 101] width 49 height 13
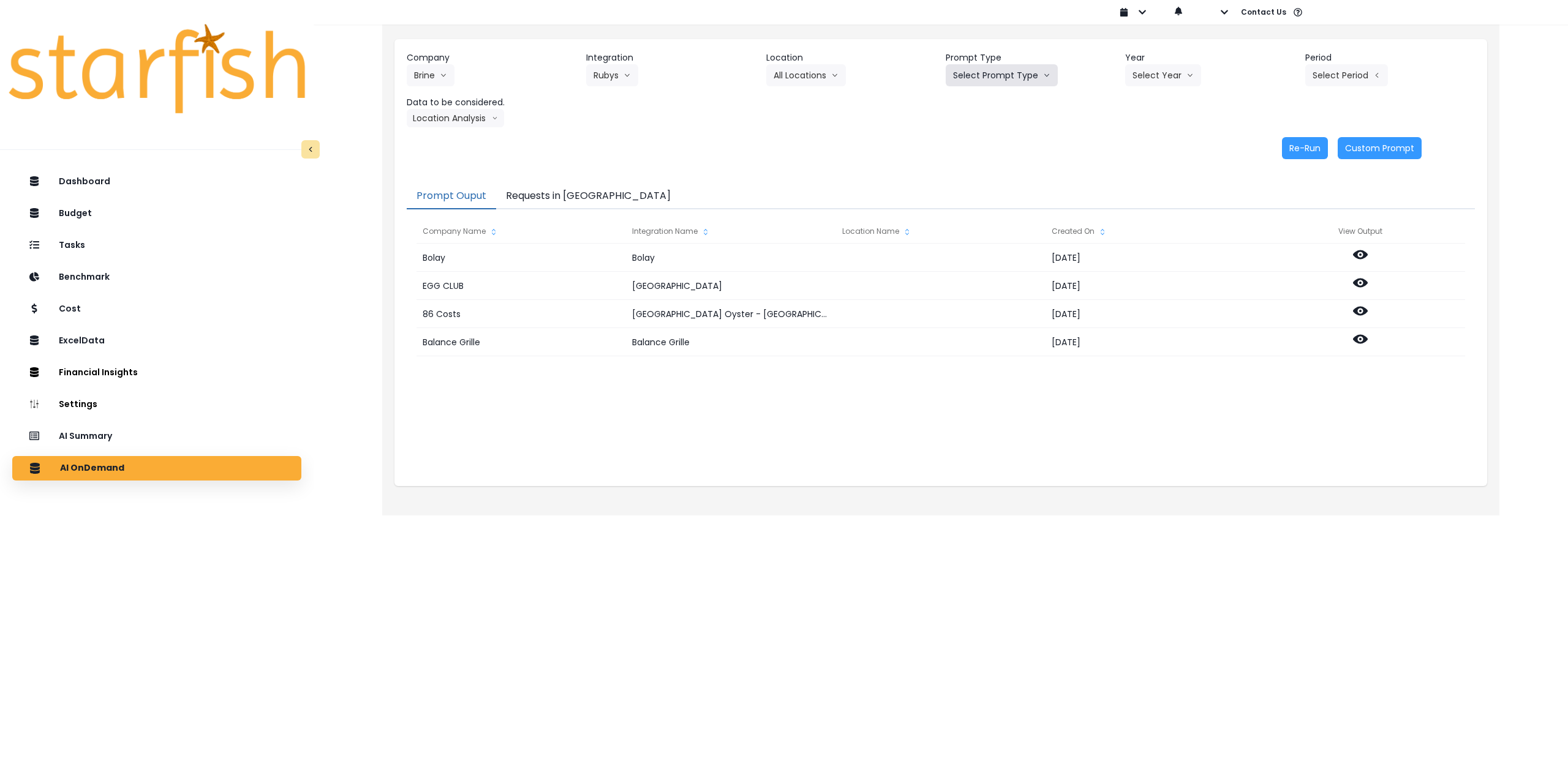
click at [646, 76] on button "Select Prompt Type" at bounding box center [1002, 75] width 112 height 22
drag, startPoint x: 987, startPoint y: 162, endPoint x: 1104, endPoint y: 107, distance: 129.3
click at [646, 162] on span "Monthly Summary" at bounding box center [988, 167] width 69 height 13
click at [646, 78] on button "Select Year" at bounding box center [1163, 75] width 76 height 22
click at [646, 146] on span "2025" at bounding box center [1142, 145] width 19 height 13
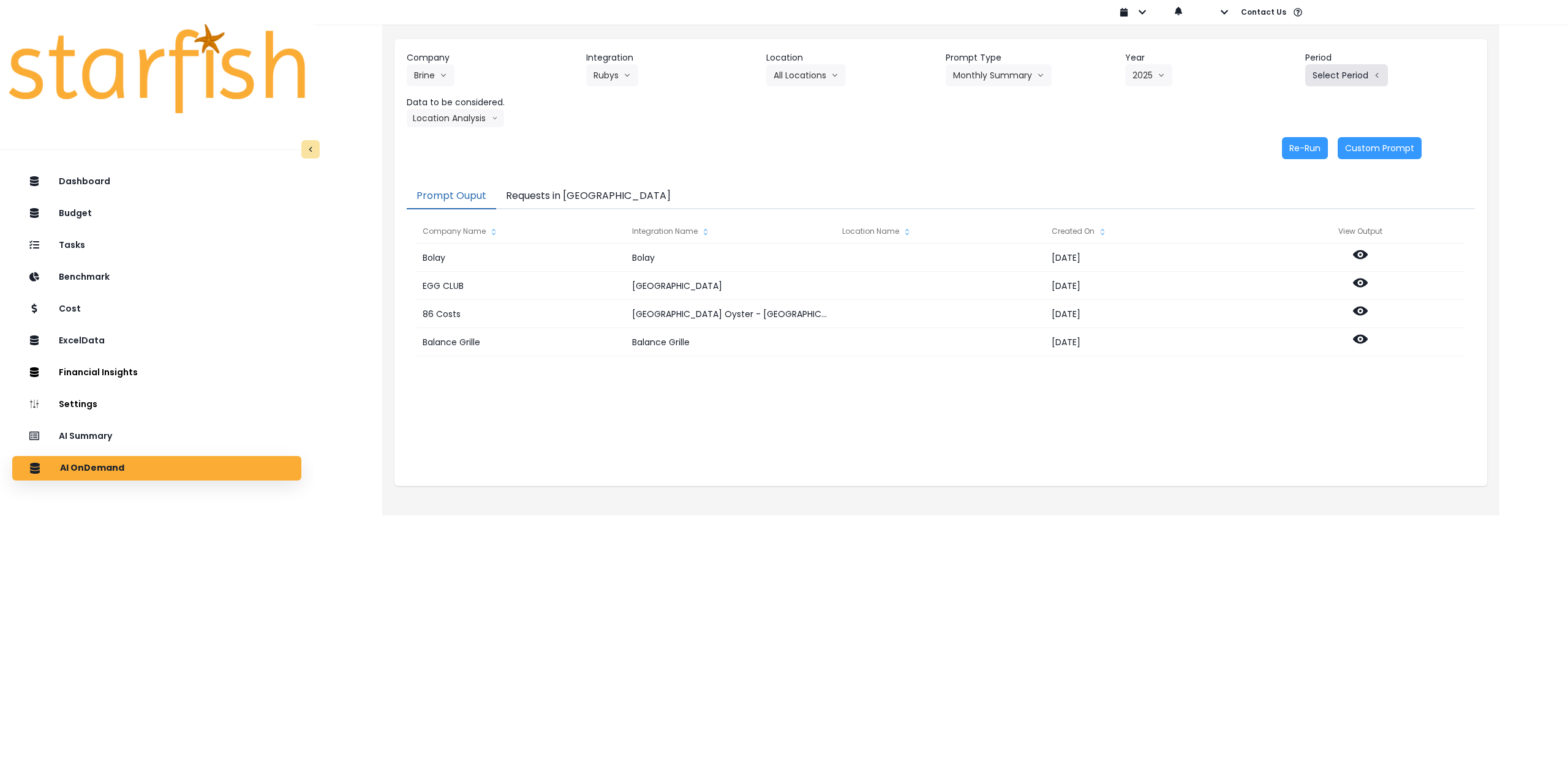
click at [646, 75] on button "Select Period" at bounding box center [1346, 75] width 83 height 22
drag, startPoint x: 1288, startPoint y: 230, endPoint x: 1080, endPoint y: 217, distance: 208.4
click at [646, 230] on span "P8" at bounding box center [1290, 233] width 15 height 13
click at [459, 121] on button "Location Analysis" at bounding box center [456, 118] width 97 height 18
click at [454, 137] on span "Comparison overtime" at bounding box center [455, 141] width 81 height 13
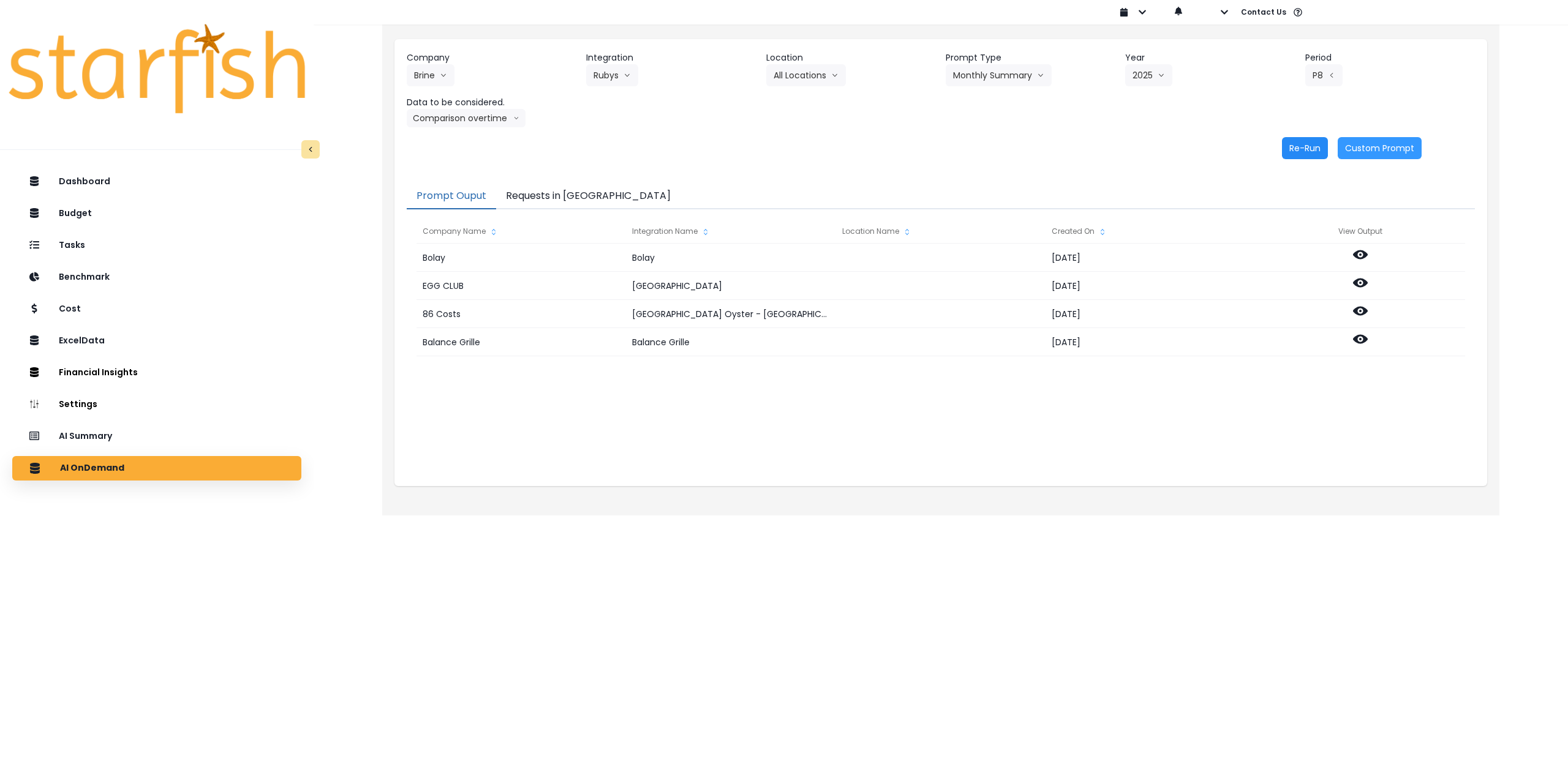
click at [646, 148] on button "Re-Run" at bounding box center [1305, 148] width 46 height 22
click at [464, 120] on button "Comparison overtime" at bounding box center [466, 118] width 119 height 18
click at [459, 163] on span "Location Analysis" at bounding box center [455, 164] width 81 height 13
click at [646, 147] on button "Re-Run" at bounding box center [1305, 148] width 46 height 22
click at [604, 73] on button "Rubys" at bounding box center [612, 75] width 52 height 22
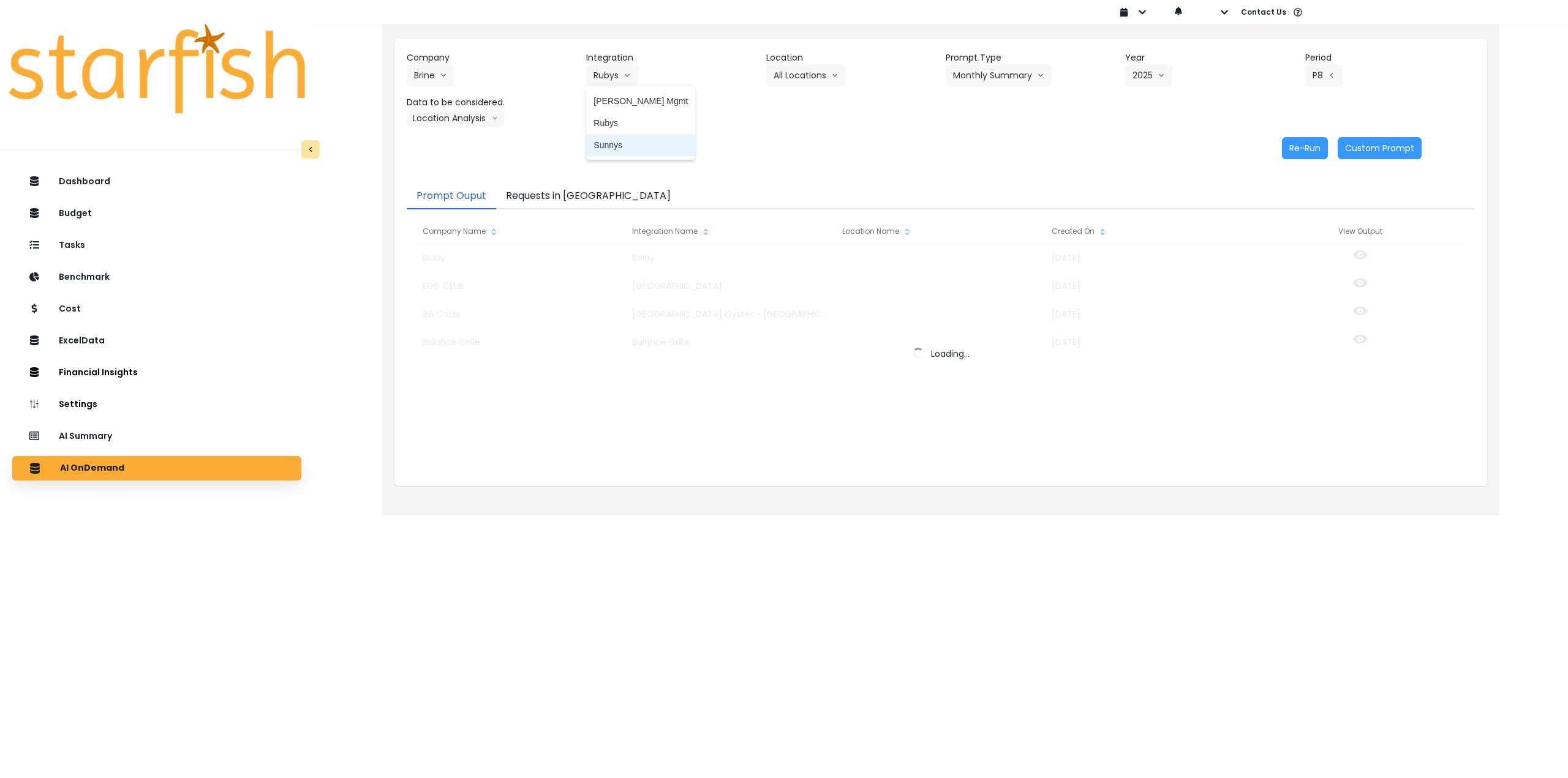
click at [613, 141] on span "Sunnys" at bounding box center [641, 145] width 94 height 13
click at [560, 198] on button "Requests in [GEOGRAPHIC_DATA]" at bounding box center [588, 196] width 184 height 26
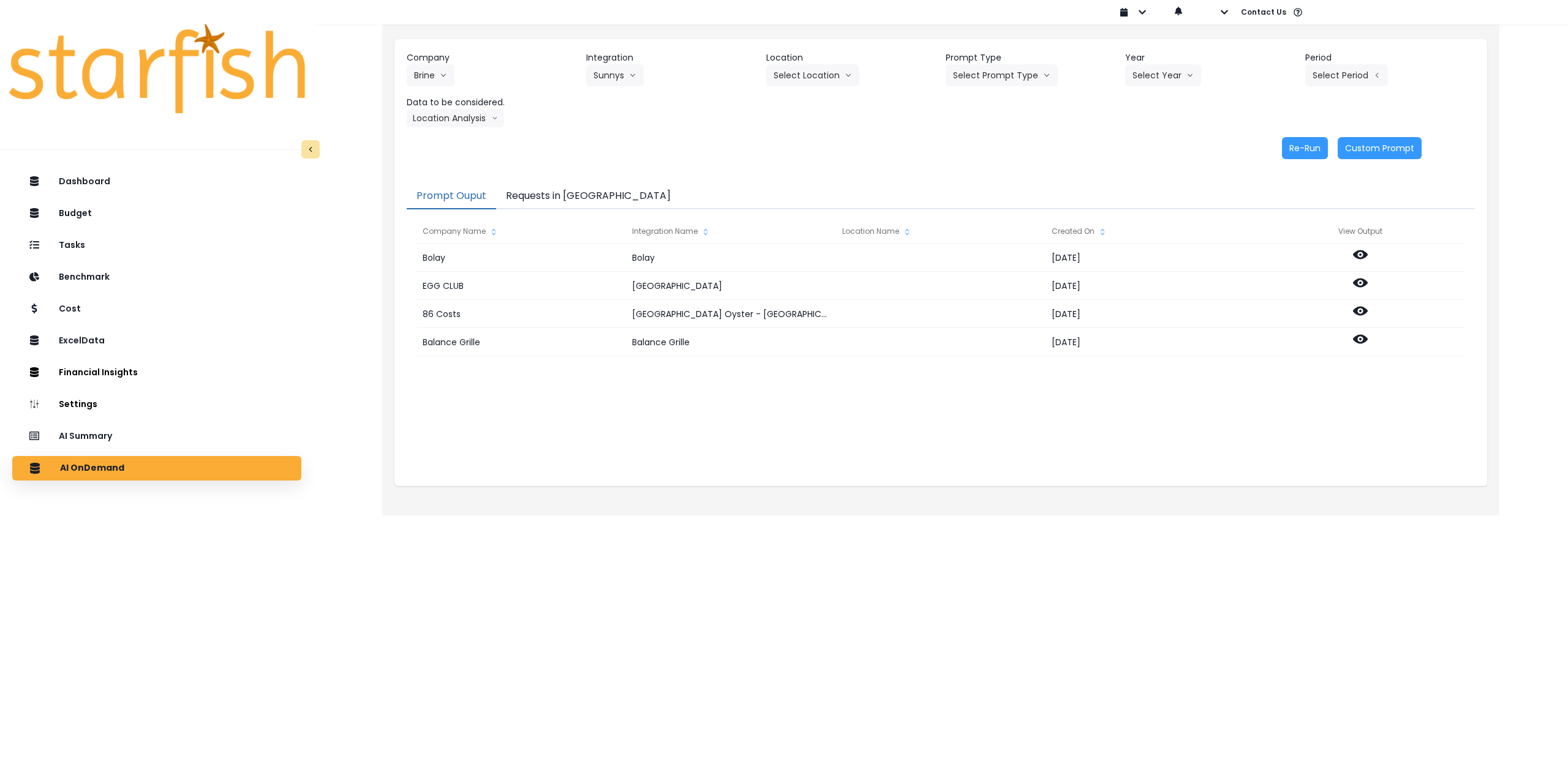
click at [463, 197] on button "Prompt Ouput" at bounding box center [451, 196] width 89 height 26
click at [438, 75] on button "Brine" at bounding box center [431, 75] width 48 height 22
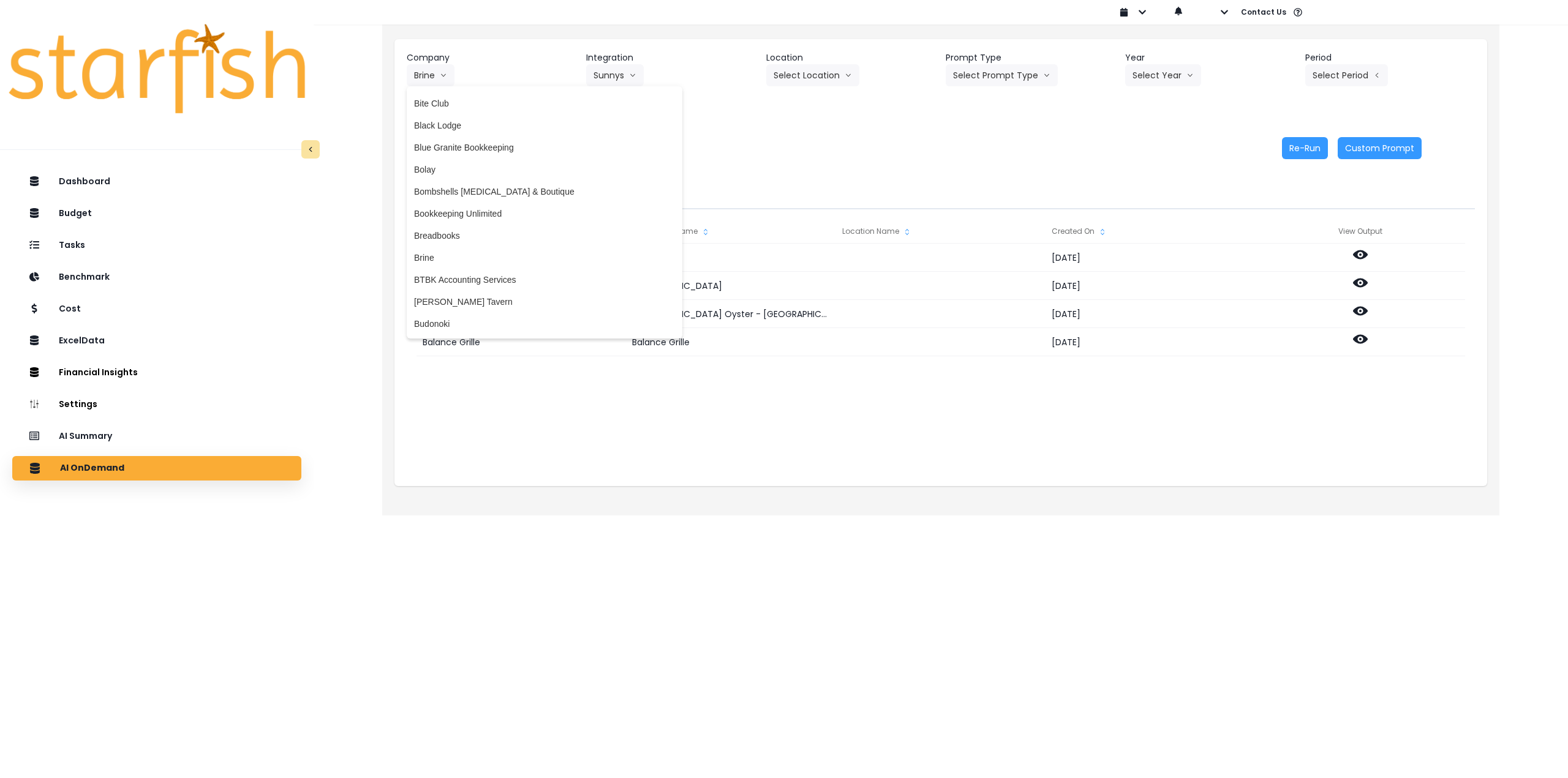
click at [646, 132] on div "Company Brine 86 Costs Asti Bagel Cafe Balance Grille Bald Ginger Bar Business …" at bounding box center [941, 105] width 1093 height 132
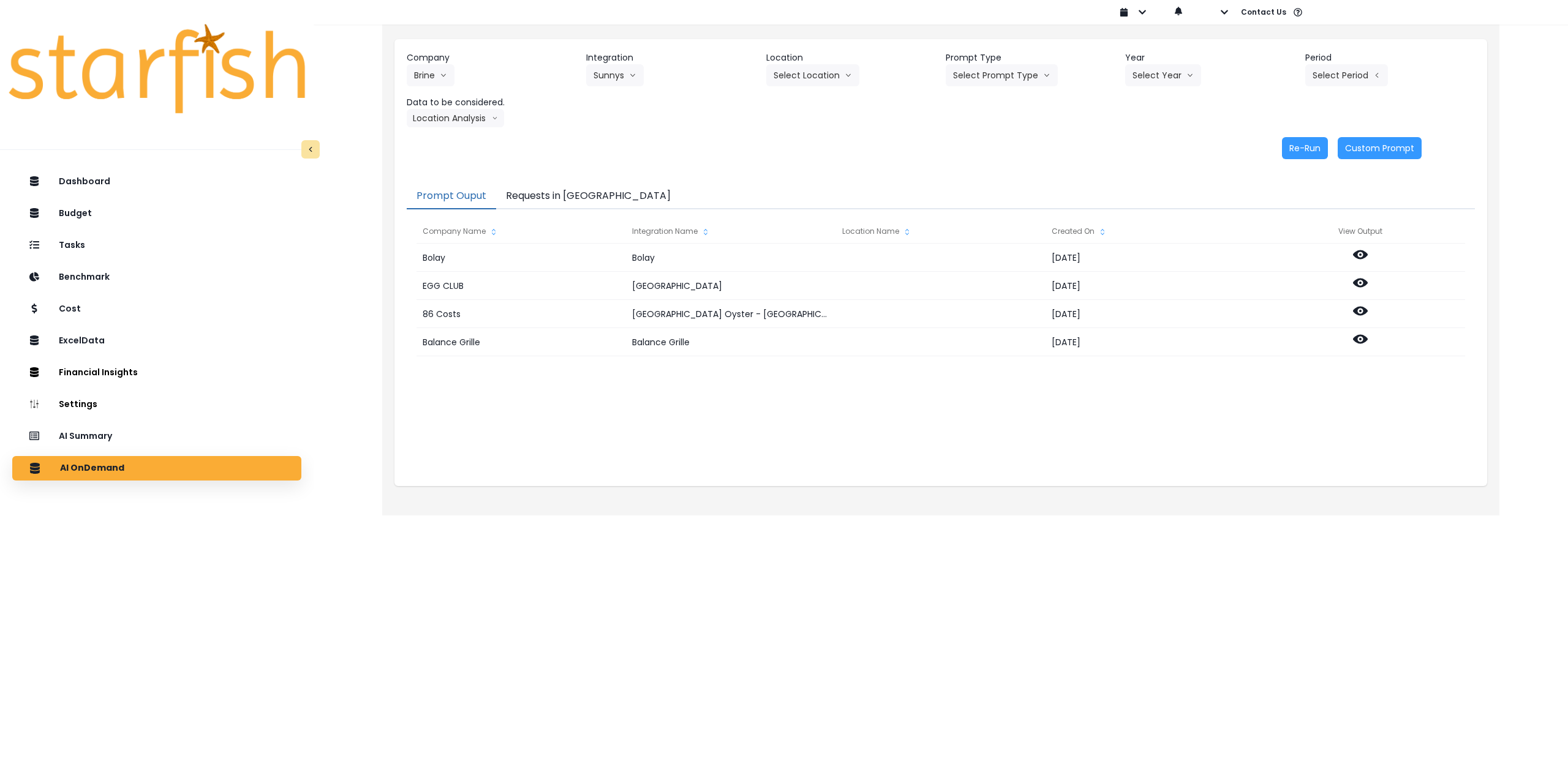
click at [646, 81] on div "Company Brine 86 Costs Asti Bagel Cafe Balance Grille Bald Ginger Bar Business …" at bounding box center [941, 89] width 1068 height 76
click at [646, 76] on button "Select Year" at bounding box center [1163, 75] width 76 height 22
click at [646, 139] on span "2025" at bounding box center [1142, 145] width 19 height 13
click at [646, 77] on button "Select Period" at bounding box center [1346, 75] width 83 height 22
drag, startPoint x: 1277, startPoint y: 231, endPoint x: 1036, endPoint y: 142, distance: 256.9
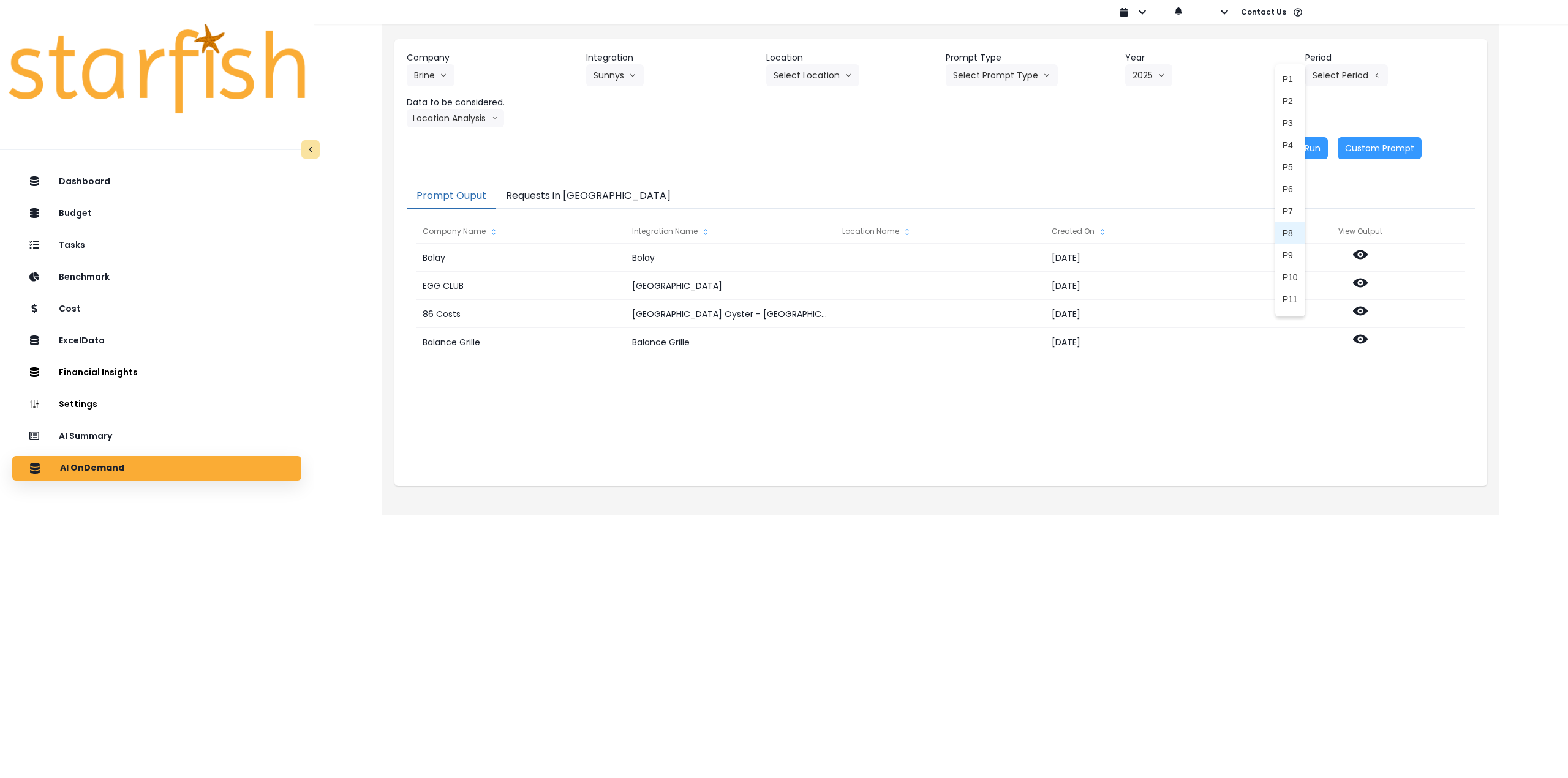
click at [646, 231] on span "P8" at bounding box center [1290, 233] width 15 height 13
click at [646, 78] on button "Select Prompt Type" at bounding box center [1002, 75] width 112 height 22
click at [646, 168] on span "Monthly Summary" at bounding box center [988, 167] width 69 height 13
click at [447, 122] on button "Location Analysis" at bounding box center [456, 118] width 97 height 18
click at [439, 144] on span "Comparison overtime" at bounding box center [455, 141] width 81 height 13
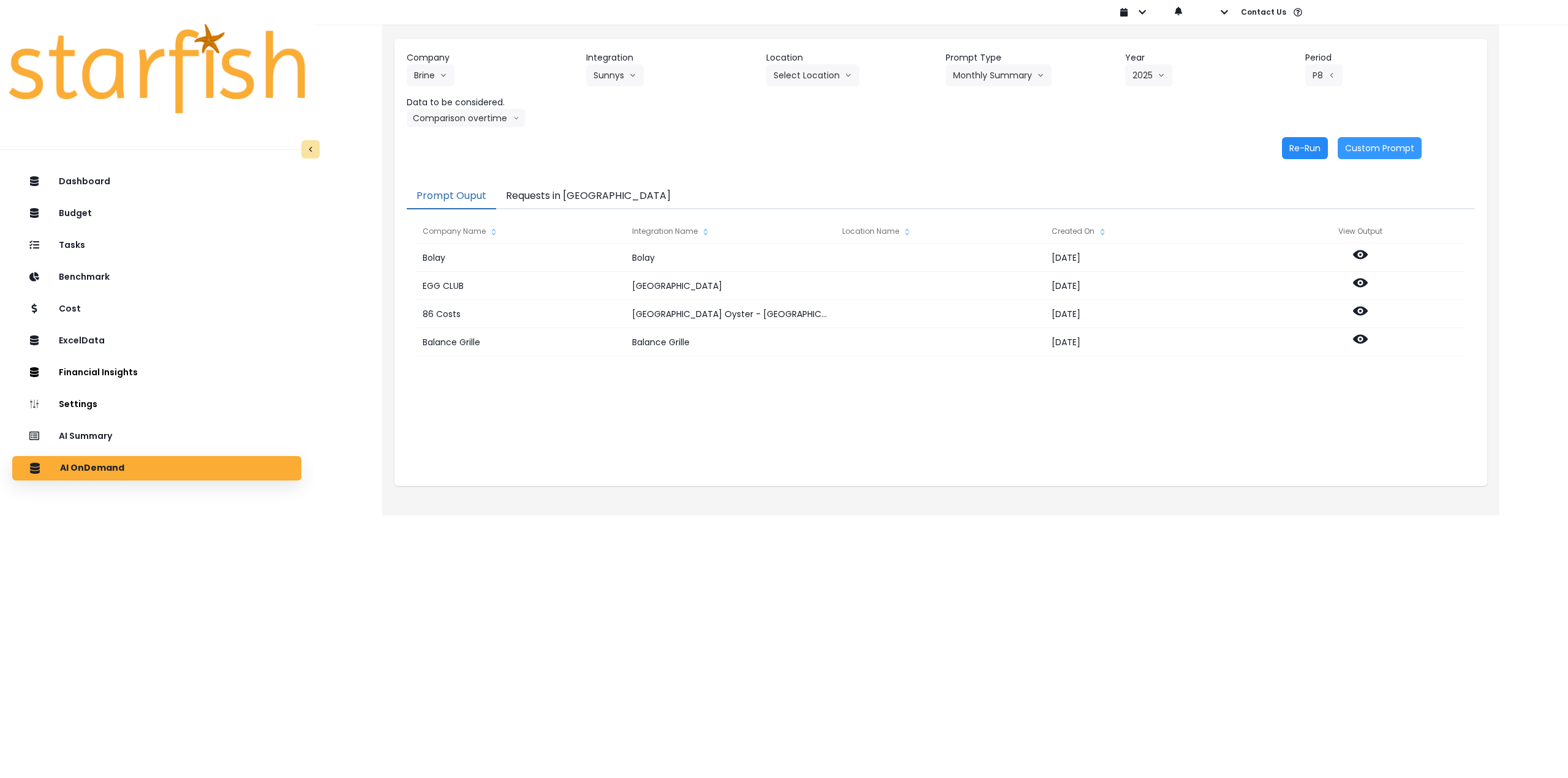
click at [646, 141] on button "Re-Run" at bounding box center [1305, 148] width 46 height 22
click at [483, 127] on div "Company Brine 86 Costs Asti Bagel Cafe Balance Grille Bald Ginger Bar Business …" at bounding box center [941, 105] width 1093 height 132
click at [467, 123] on button "Comparison overtime" at bounding box center [466, 118] width 119 height 18
click at [460, 159] on span "Location Analysis" at bounding box center [455, 164] width 81 height 13
click at [646, 151] on button "Re-Run" at bounding box center [1305, 148] width 46 height 22
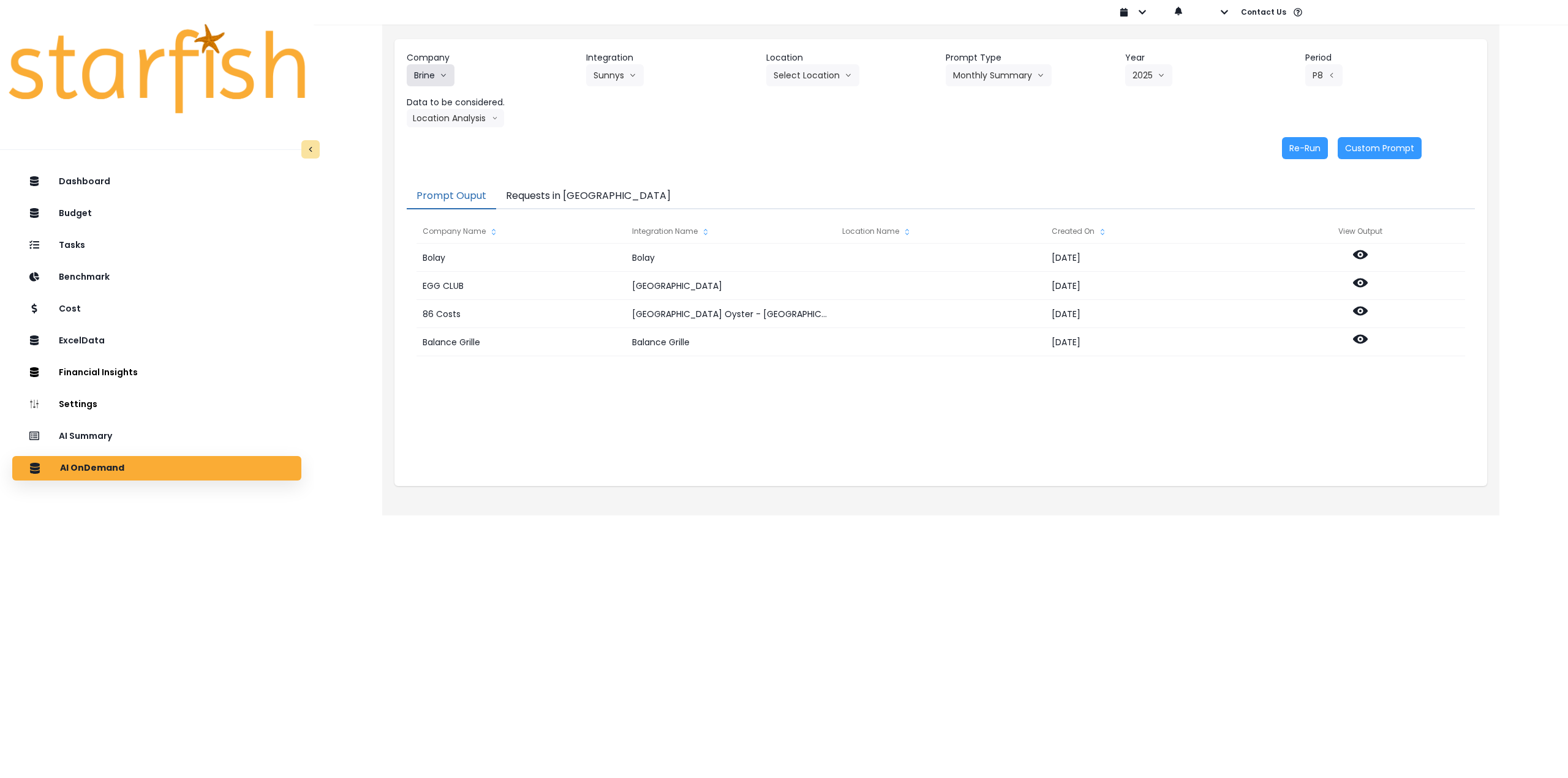
click at [433, 74] on button "Brine" at bounding box center [431, 75] width 48 height 22
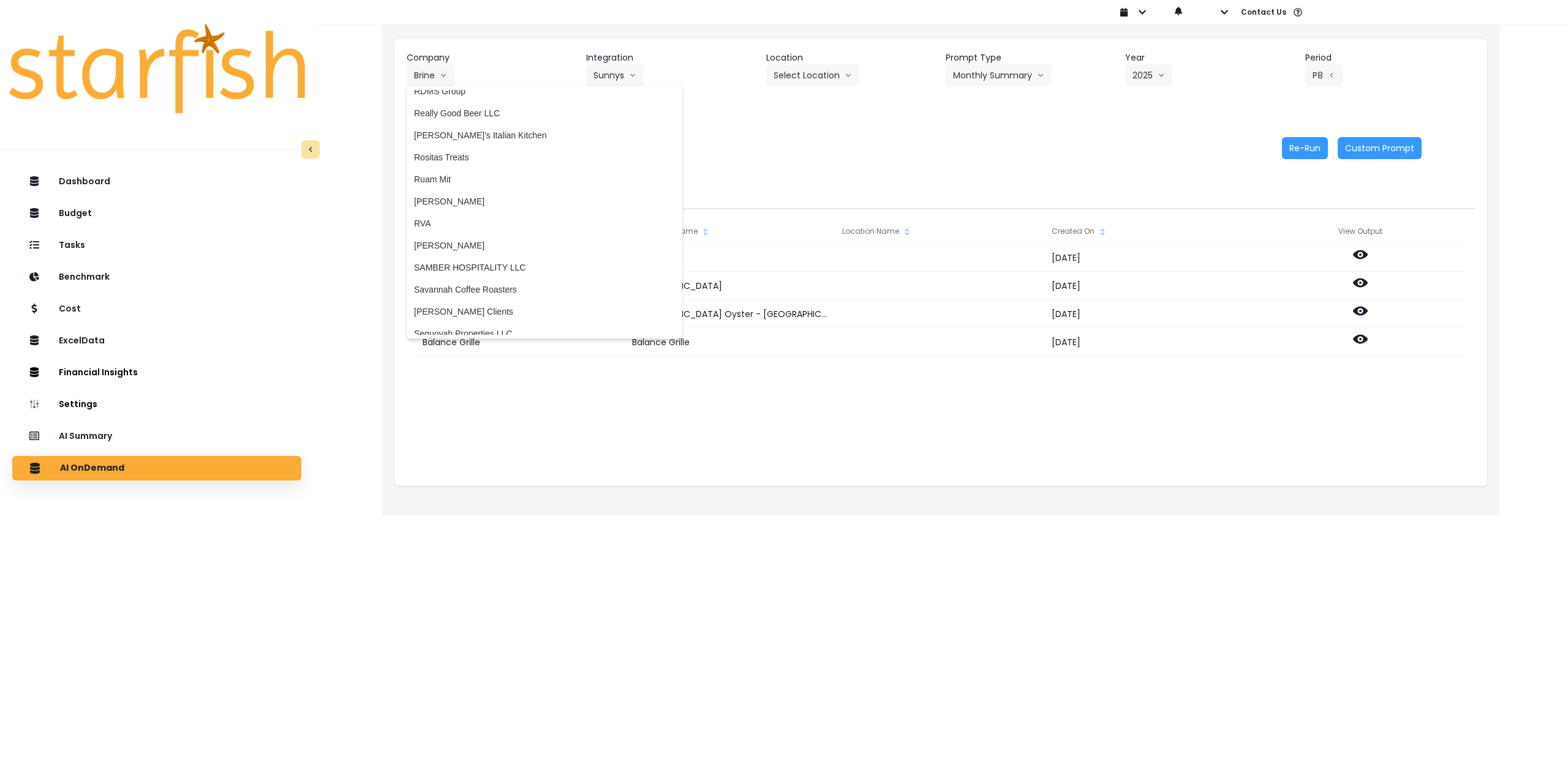
scroll to position [2265, 0]
drag, startPoint x: 509, startPoint y: 279, endPoint x: 527, endPoint y: 228, distance: 54.1
click at [509, 280] on span "Savannah Coffee Roasters" at bounding box center [545, 282] width 261 height 13
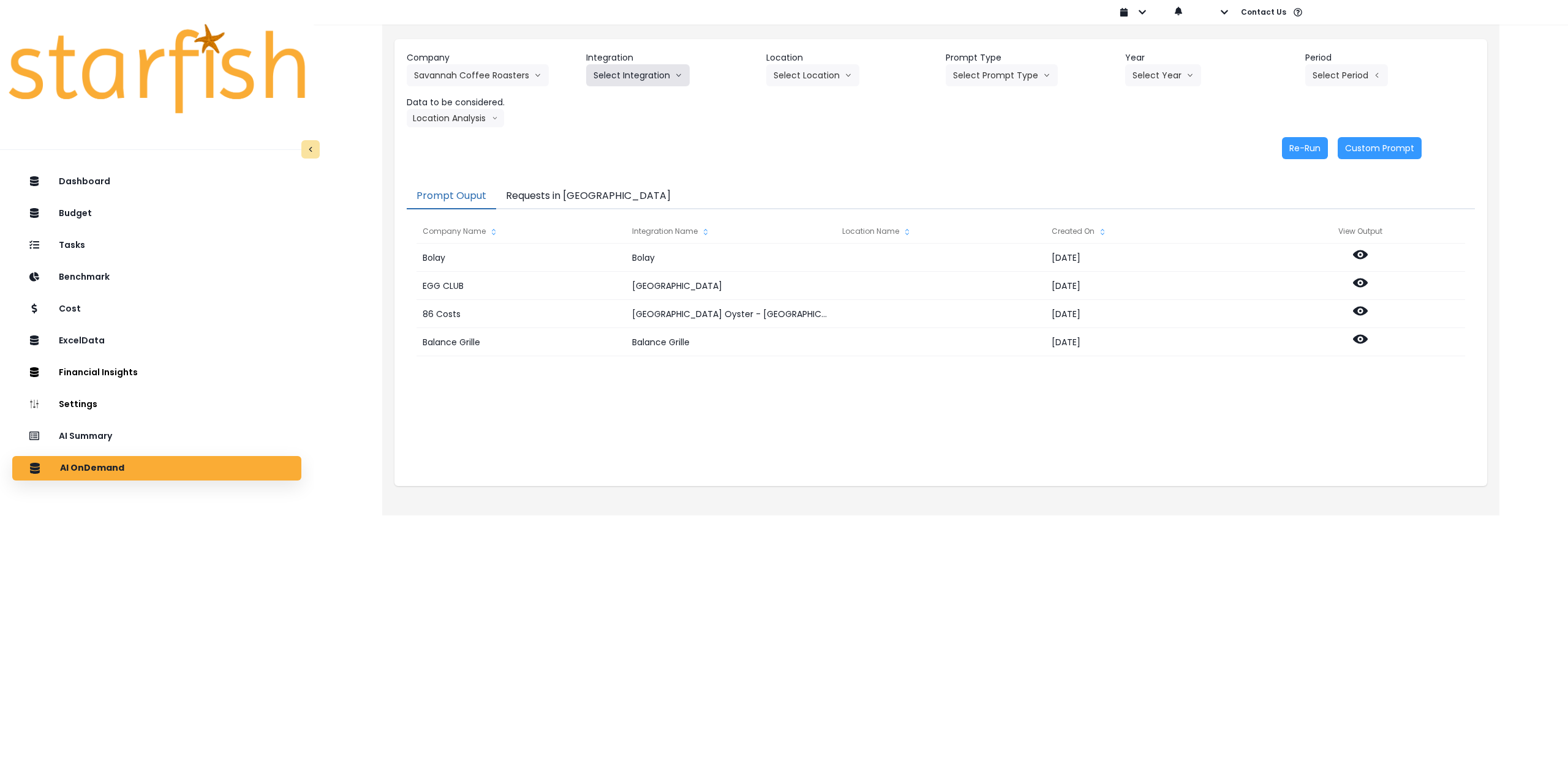
click at [624, 79] on button "Select Integration" at bounding box center [638, 75] width 103 height 22
drag, startPoint x: 624, startPoint y: 102, endPoint x: 766, endPoint y: 90, distance: 142.5
click at [624, 103] on span "Quickbooks Online" at bounding box center [630, 101] width 72 height 13
click at [646, 80] on button "Select Location" at bounding box center [812, 75] width 93 height 22
drag, startPoint x: 801, startPoint y: 105, endPoint x: 956, endPoint y: 90, distance: 155.7
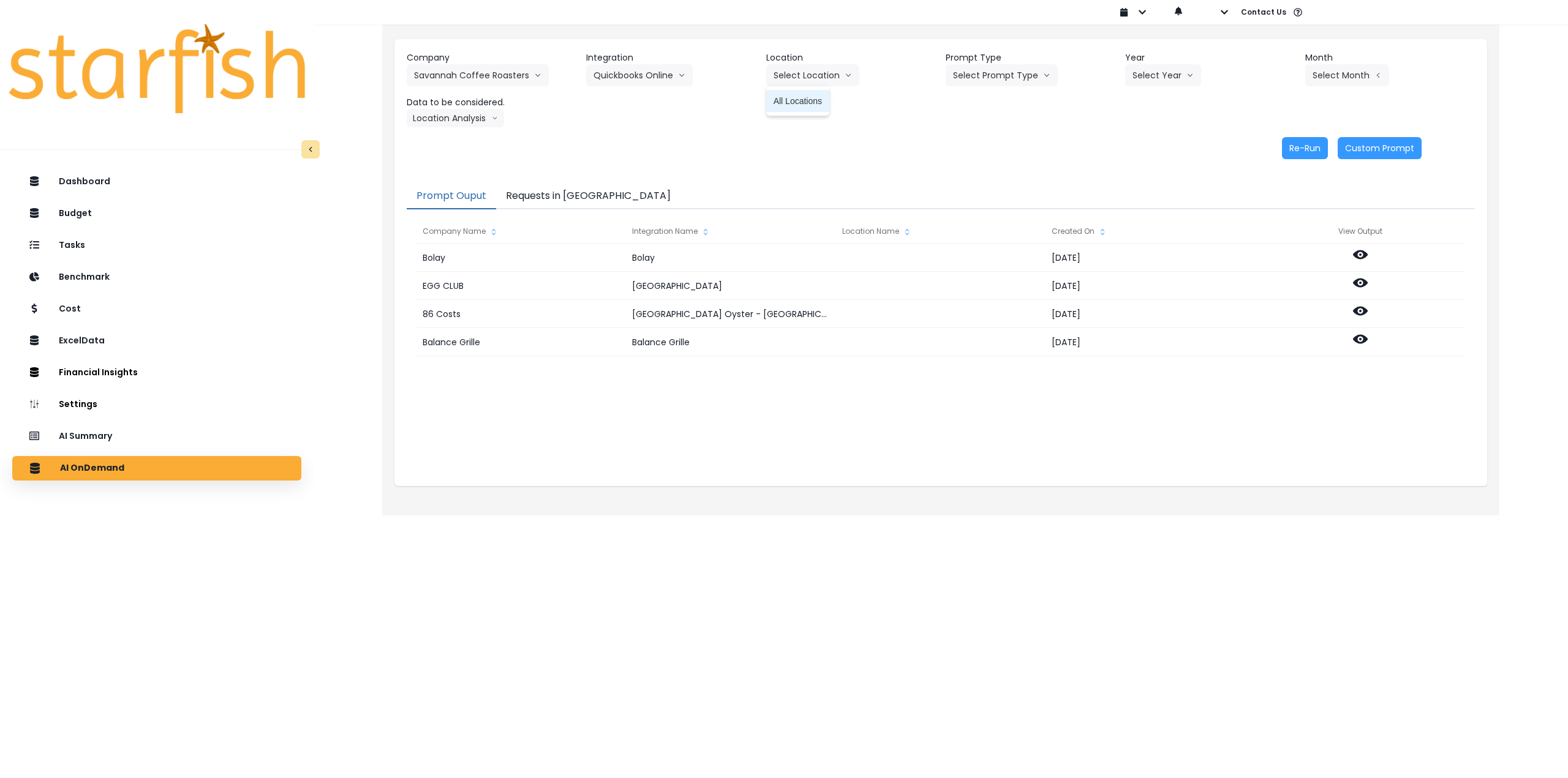
click at [646, 105] on span "All Locations" at bounding box center [798, 101] width 49 height 13
click at [646, 83] on button "Select Prompt Type" at bounding box center [1002, 75] width 112 height 22
click at [646, 164] on span "Monthly Summary" at bounding box center [988, 167] width 69 height 13
click at [646, 80] on button "Select Year" at bounding box center [1163, 75] width 76 height 22
click at [646, 141] on span "2025" at bounding box center [1142, 145] width 19 height 13
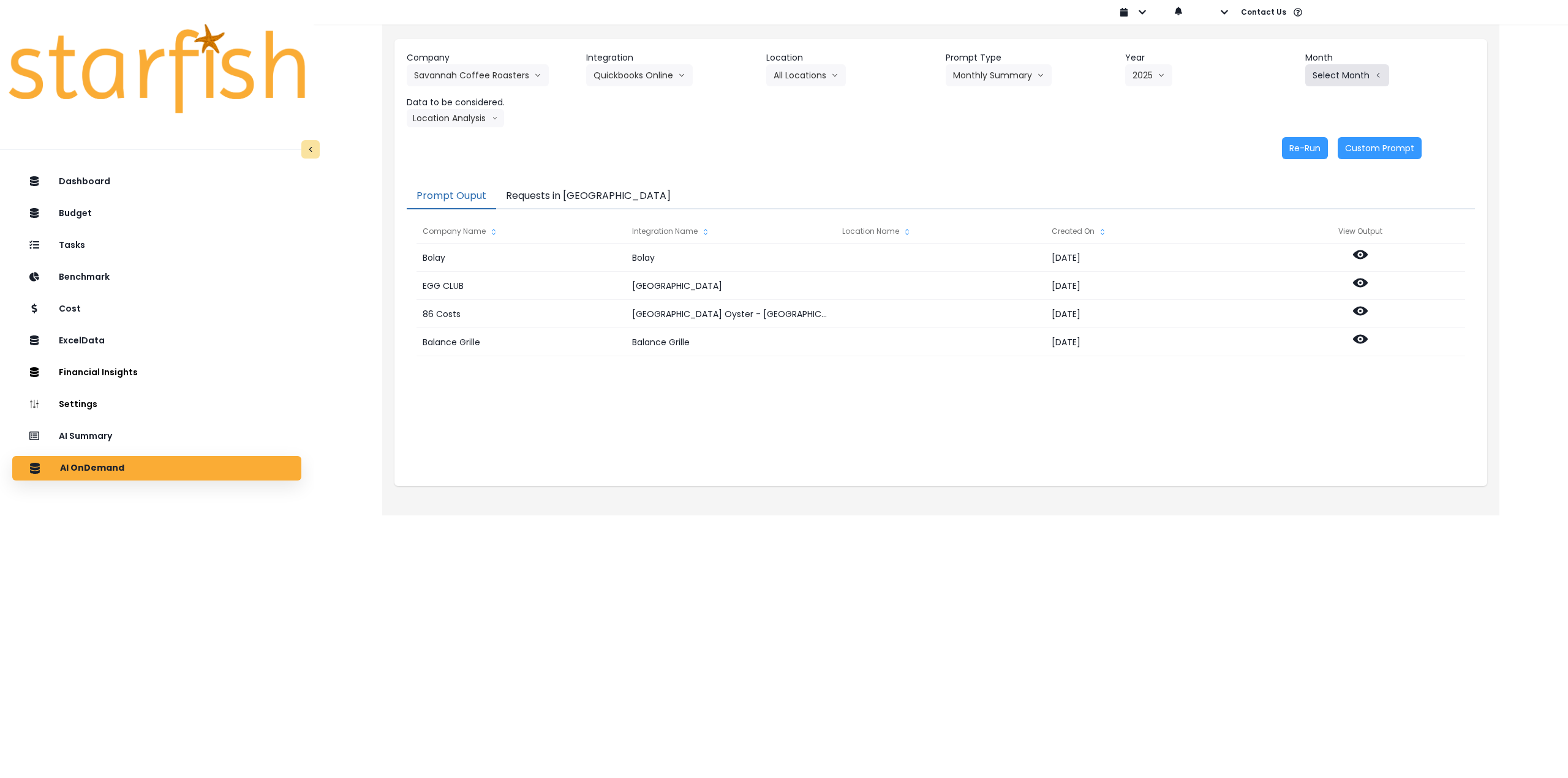
click at [646, 85] on button "Select Month" at bounding box center [1347, 75] width 84 height 22
click at [646, 235] on span "Aug" at bounding box center [1286, 233] width 24 height 13
click at [445, 116] on button "Location Analysis" at bounding box center [456, 118] width 97 height 18
click at [448, 137] on span "Comparison overtime" at bounding box center [455, 141] width 81 height 13
click at [646, 147] on button "Re-Run" at bounding box center [1305, 148] width 46 height 22
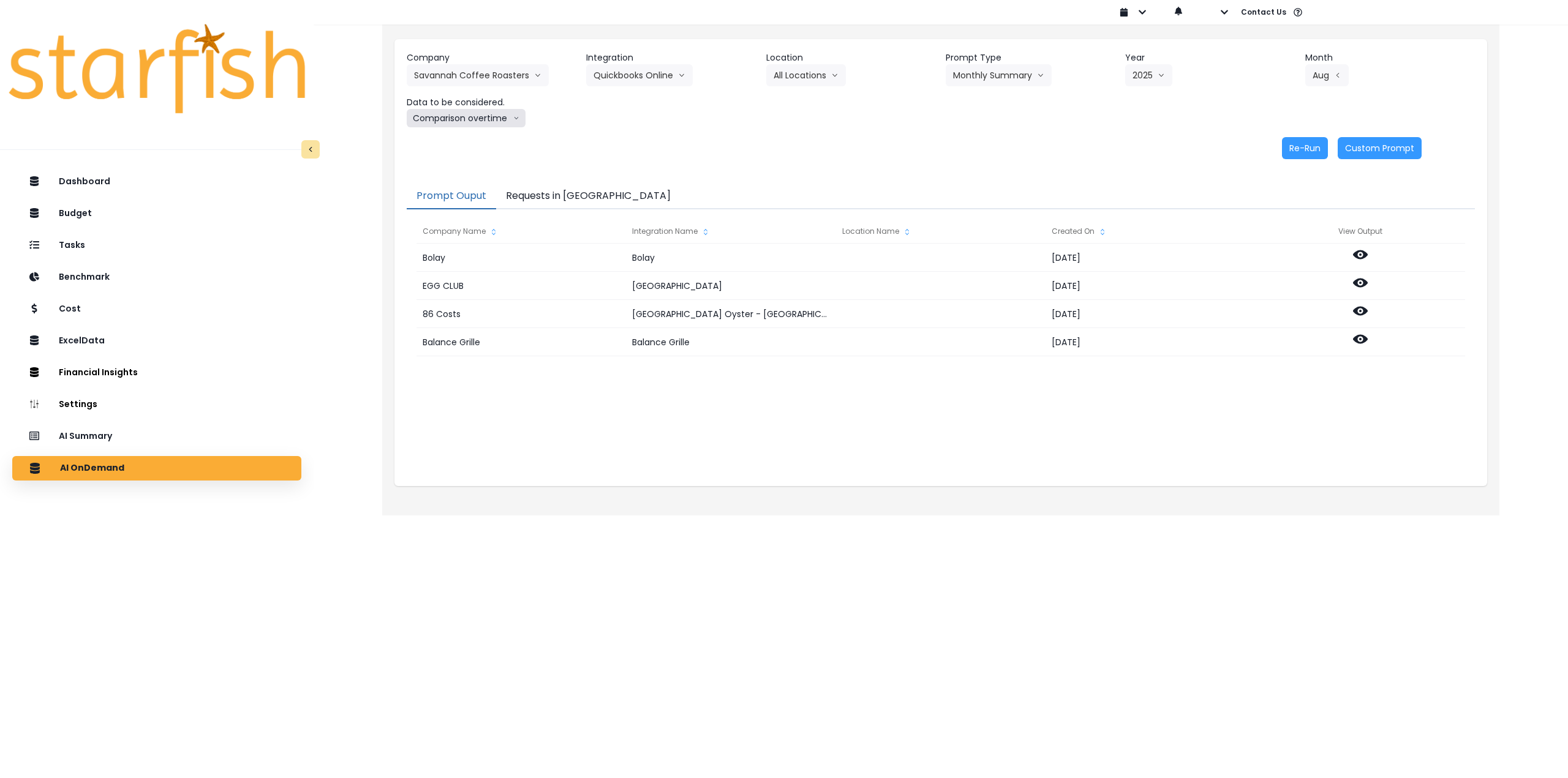
click at [471, 113] on button "Comparison overtime" at bounding box center [466, 118] width 119 height 18
click at [464, 162] on span "Location Analysis" at bounding box center [455, 164] width 81 height 13
click at [646, 148] on button "Re-Run" at bounding box center [1305, 148] width 46 height 22
click at [446, 78] on button "Savannah Coffee Roasters" at bounding box center [478, 75] width 142 height 22
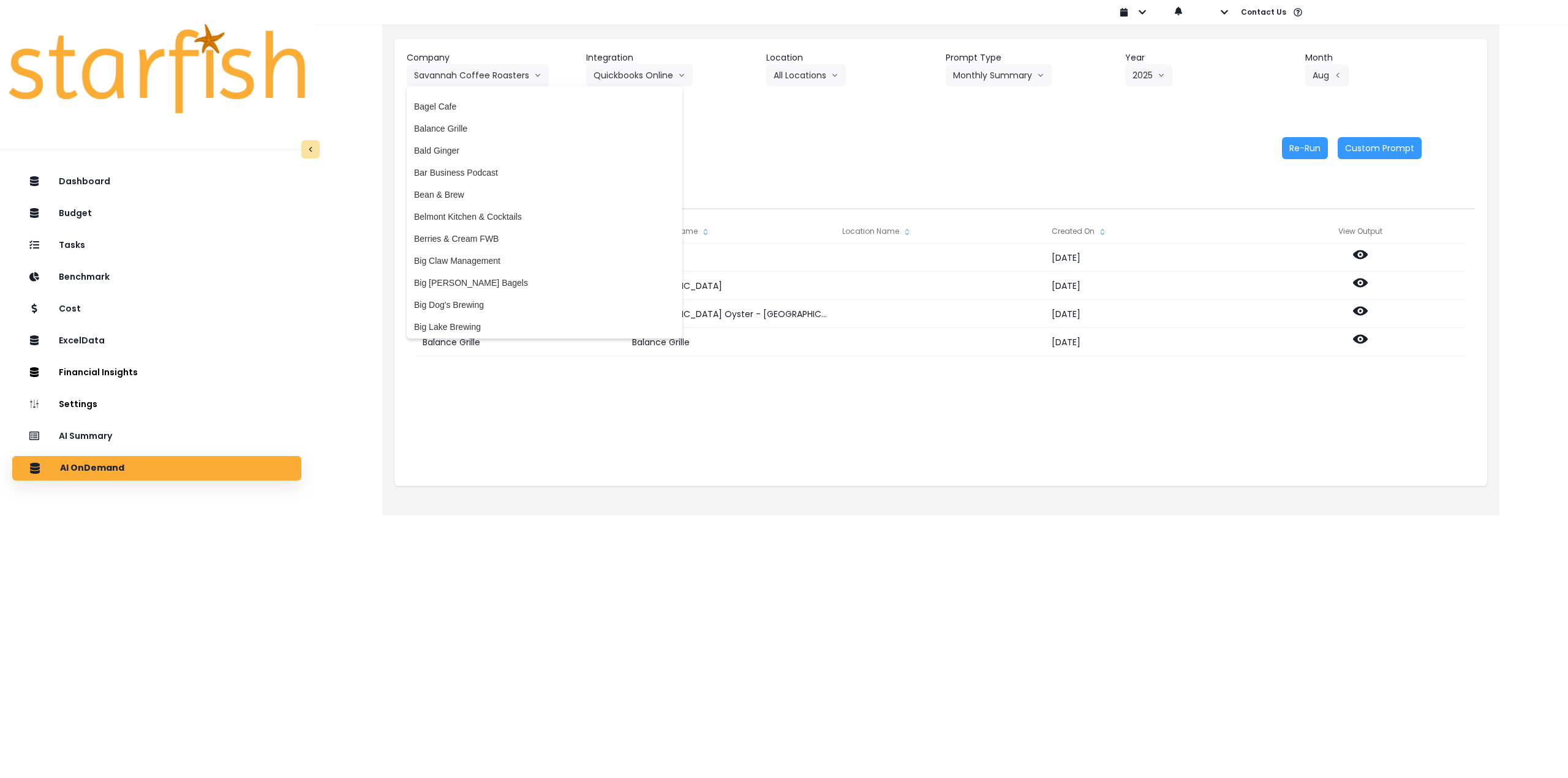
scroll to position [0, 0]
click at [465, 99] on span "86 Costs" at bounding box center [545, 101] width 261 height 13
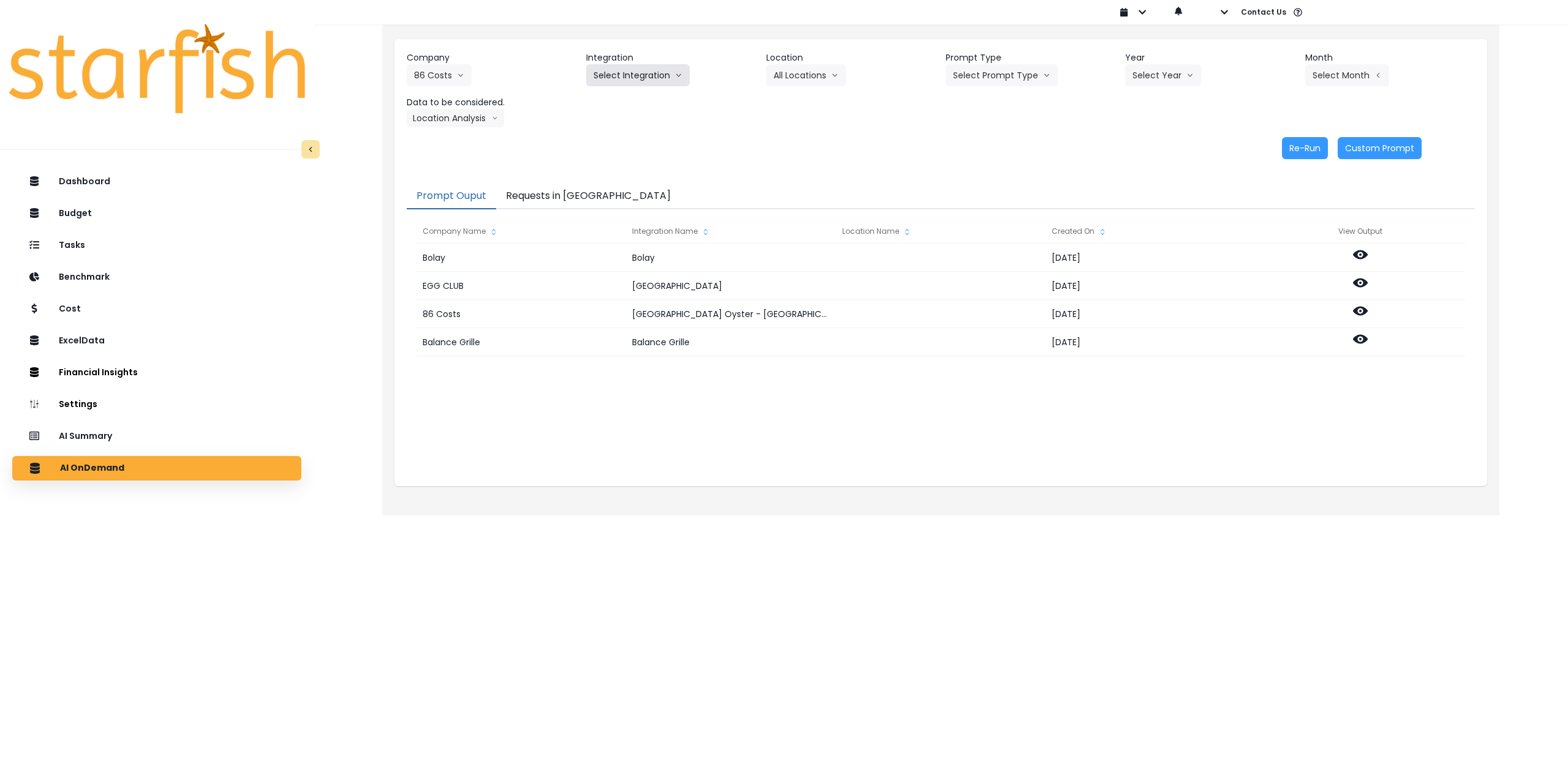
click at [644, 73] on button "Select Integration" at bounding box center [638, 75] width 103 height 22
click at [646, 122] on span "Crafted Concepts" at bounding box center [700, 123] width 214 height 13
click at [646, 74] on button "Select Location" at bounding box center [812, 75] width 93 height 22
click at [646, 71] on button "Select Location" at bounding box center [812, 75] width 93 height 22
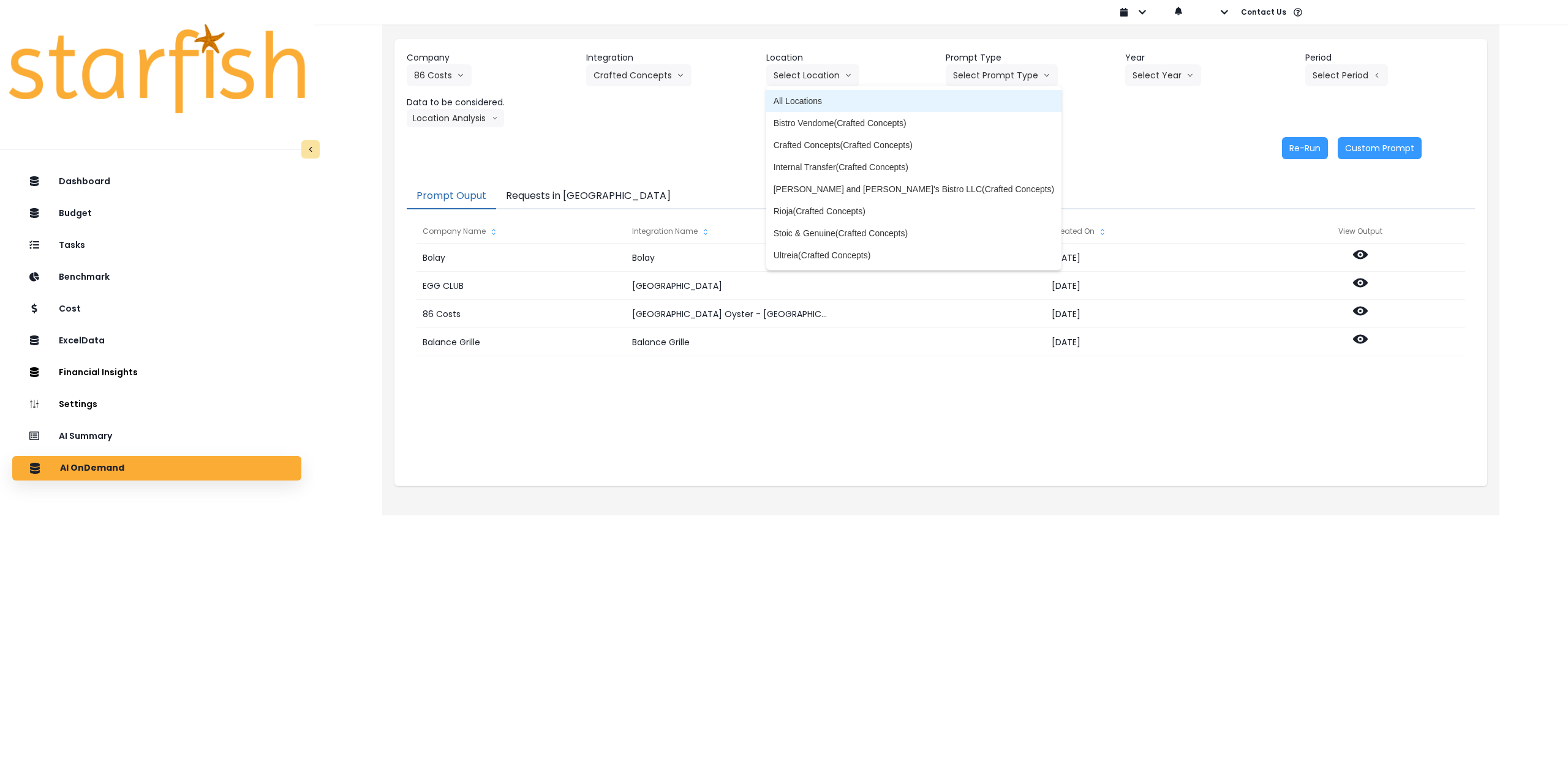
drag, startPoint x: 815, startPoint y: 103, endPoint x: 834, endPoint y: 102, distance: 19.0
click at [646, 103] on span "All Locations" at bounding box center [913, 101] width 281 height 13
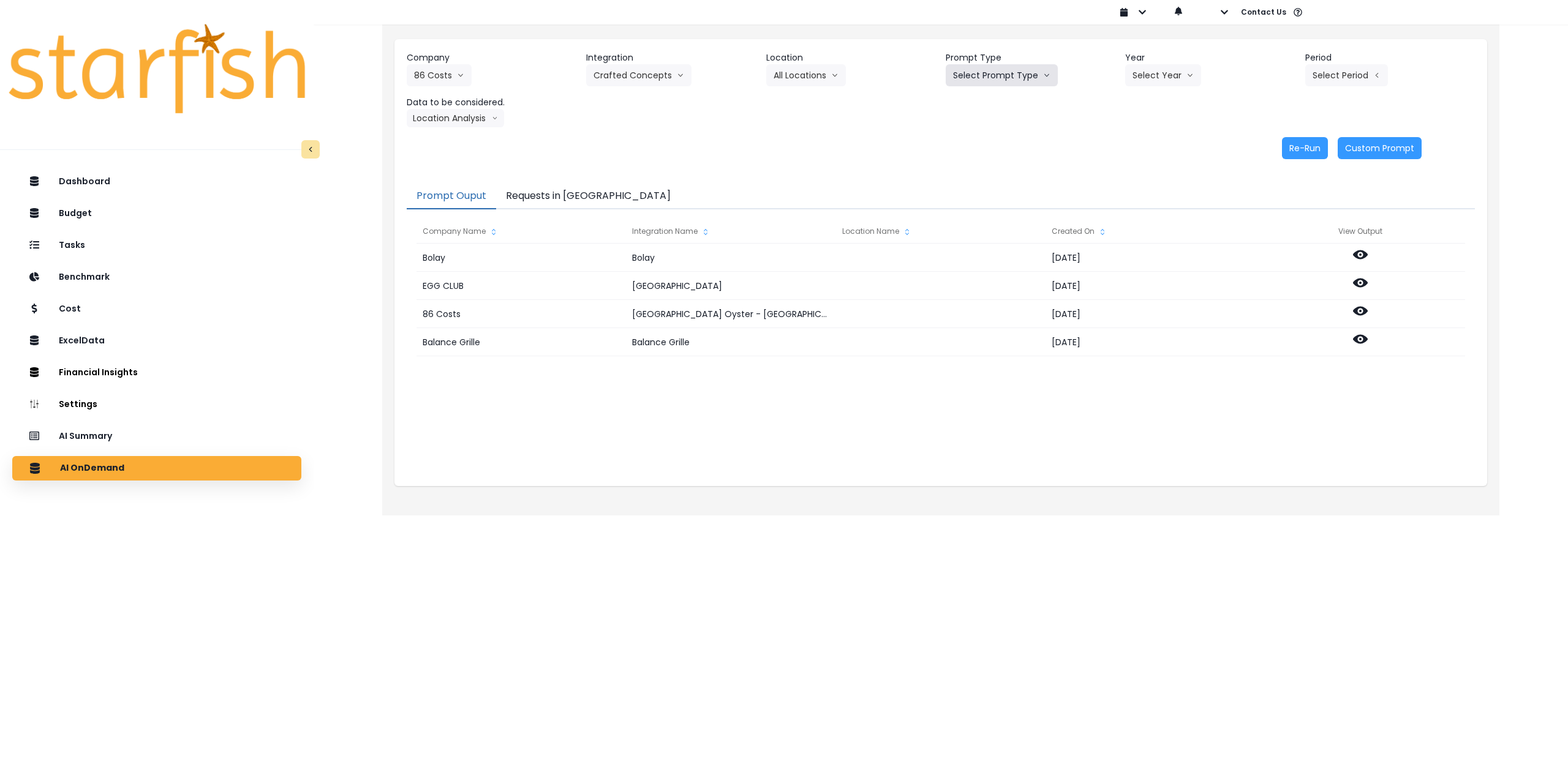
click at [646, 77] on button "Select Prompt Type" at bounding box center [1002, 75] width 112 height 22
click at [646, 164] on span "Monthly Summary" at bounding box center [988, 167] width 69 height 13
click at [646, 81] on button "Select Year" at bounding box center [1163, 75] width 76 height 22
click at [646, 147] on span "2025" at bounding box center [1142, 145] width 19 height 13
drag, startPoint x: 1329, startPoint y: 77, endPoint x: 1325, endPoint y: 108, distance: 31.3
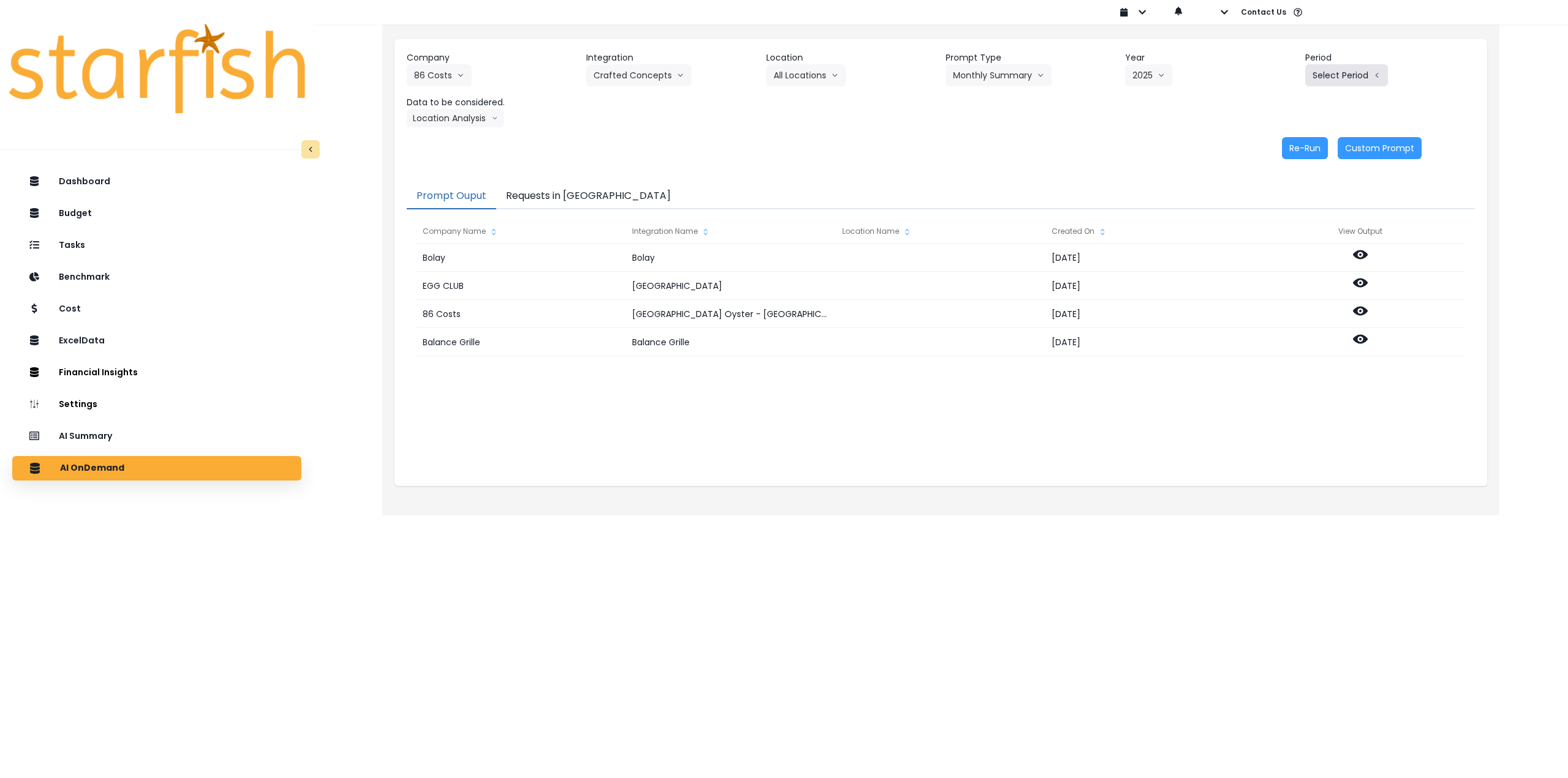
click at [646, 77] on button "Select Period" at bounding box center [1346, 75] width 83 height 22
click at [646, 232] on span "P8" at bounding box center [1290, 233] width 15 height 13
click at [646, 75] on button "P8" at bounding box center [1323, 75] width 38 height 22
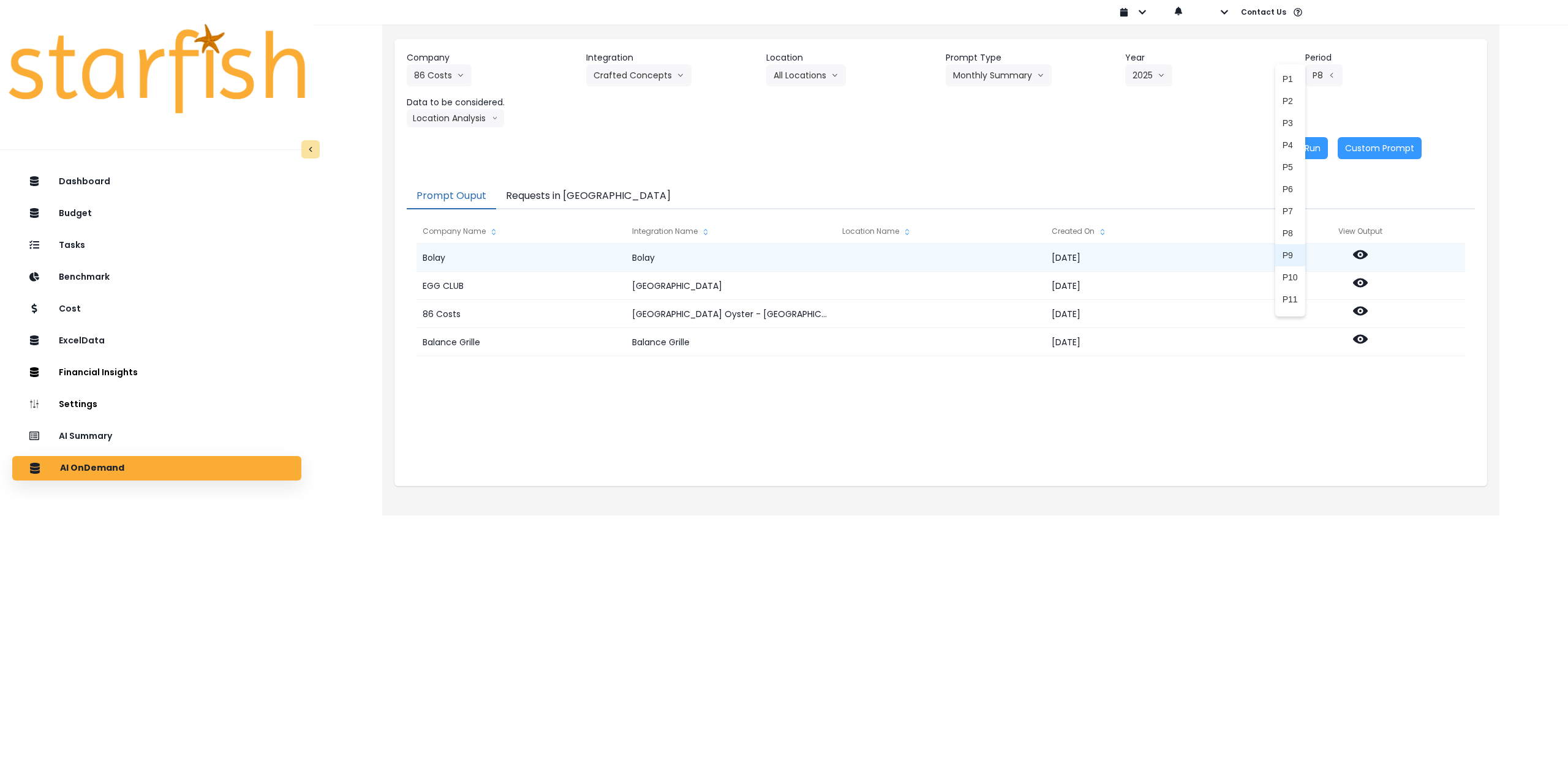
click at [646, 258] on span "P9" at bounding box center [1290, 255] width 15 height 13
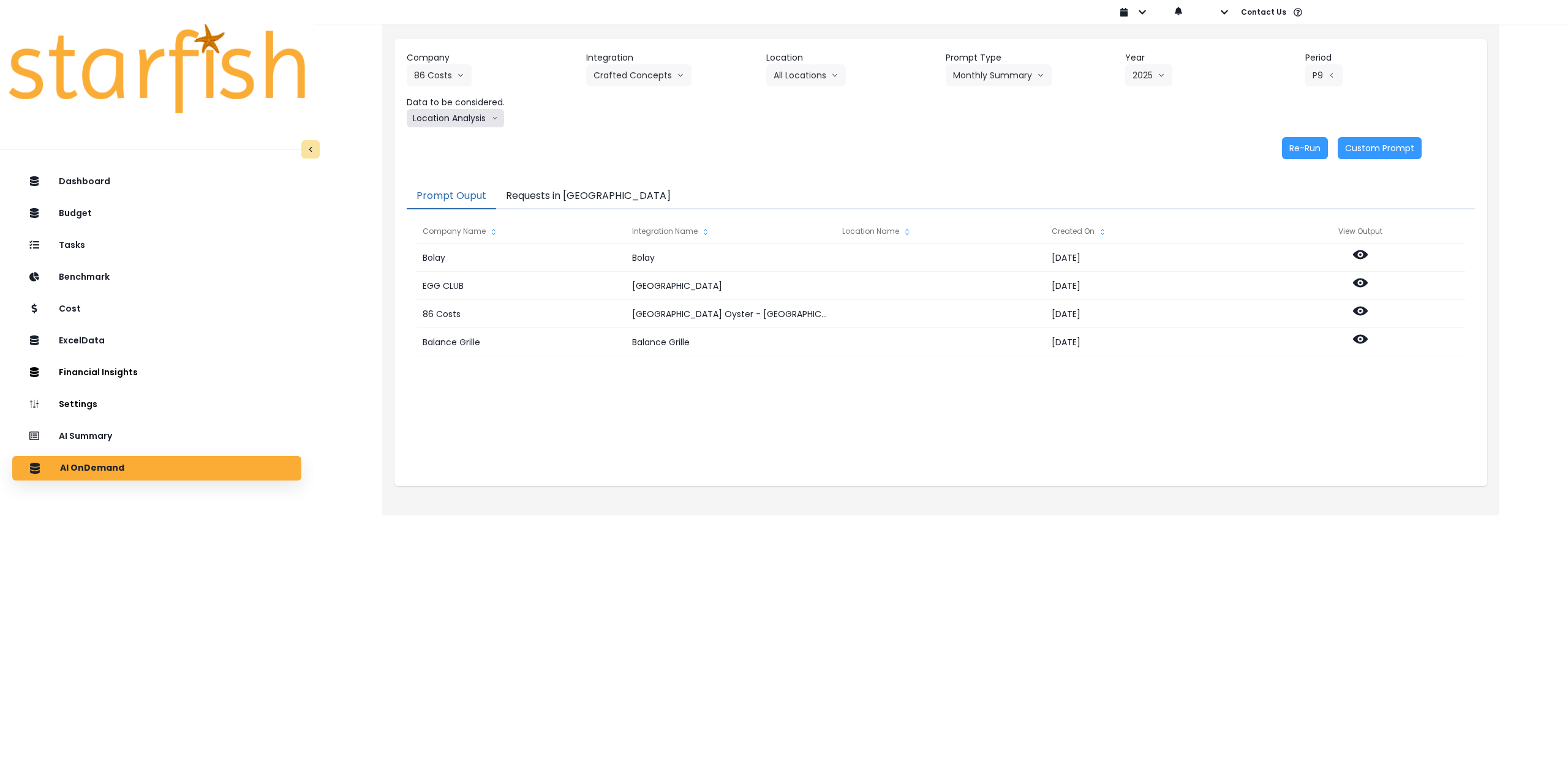
click at [462, 119] on button "Location Analysis" at bounding box center [456, 118] width 97 height 18
click at [465, 150] on li "Comparison overtime" at bounding box center [455, 142] width 96 height 22
click at [646, 150] on button "Re-Run" at bounding box center [1305, 148] width 46 height 22
click at [443, 115] on button "Comparison overtime" at bounding box center [466, 118] width 119 height 18
click at [434, 168] on span "Location Analysis" at bounding box center [455, 164] width 81 height 13
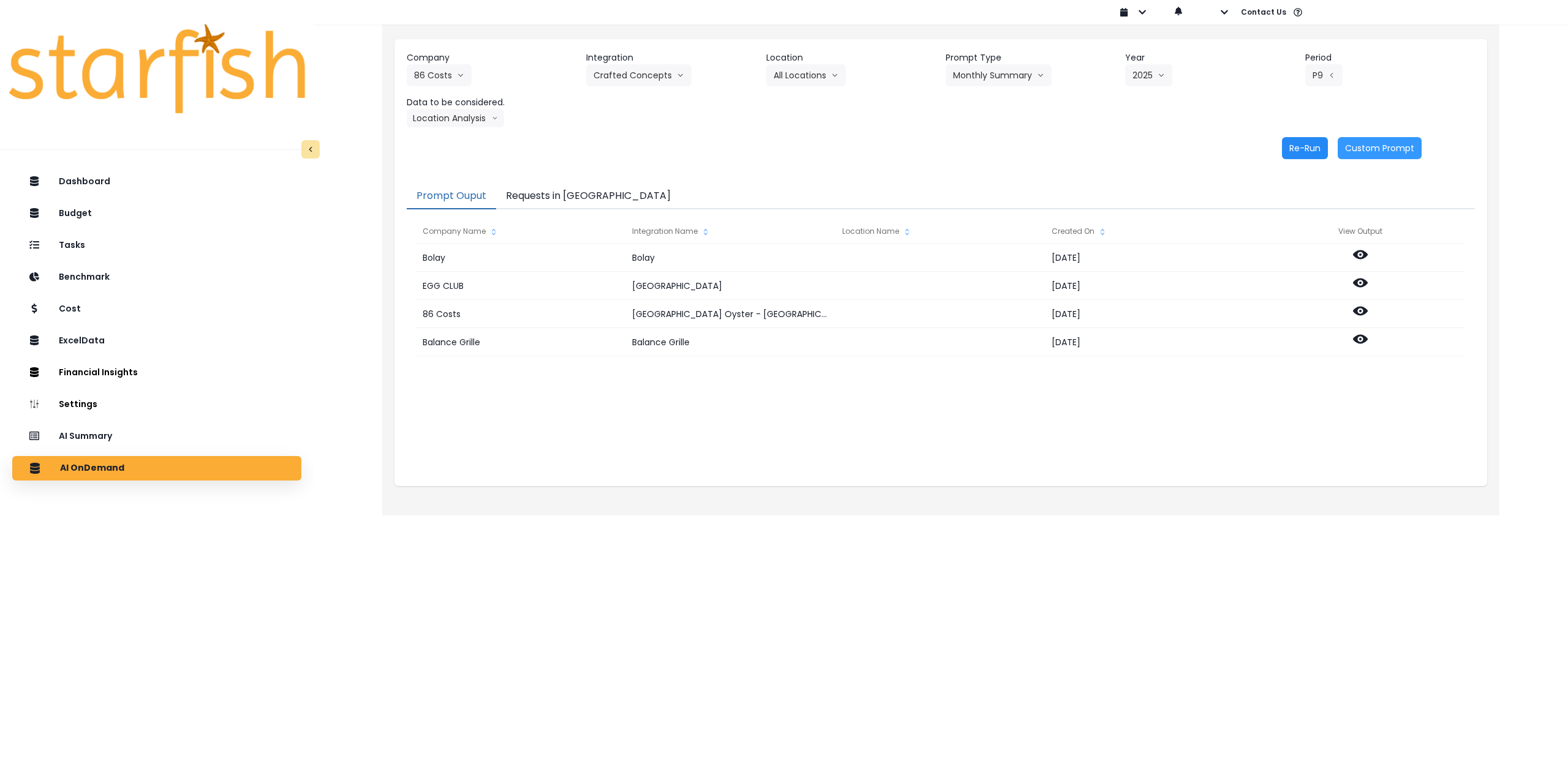
drag, startPoint x: 1286, startPoint y: 147, endPoint x: 1294, endPoint y: 147, distance: 8.0
click at [646, 147] on button "Re-Run" at bounding box center [1305, 148] width 46 height 22
click at [446, 80] on button "86 Costs" at bounding box center [439, 75] width 65 height 22
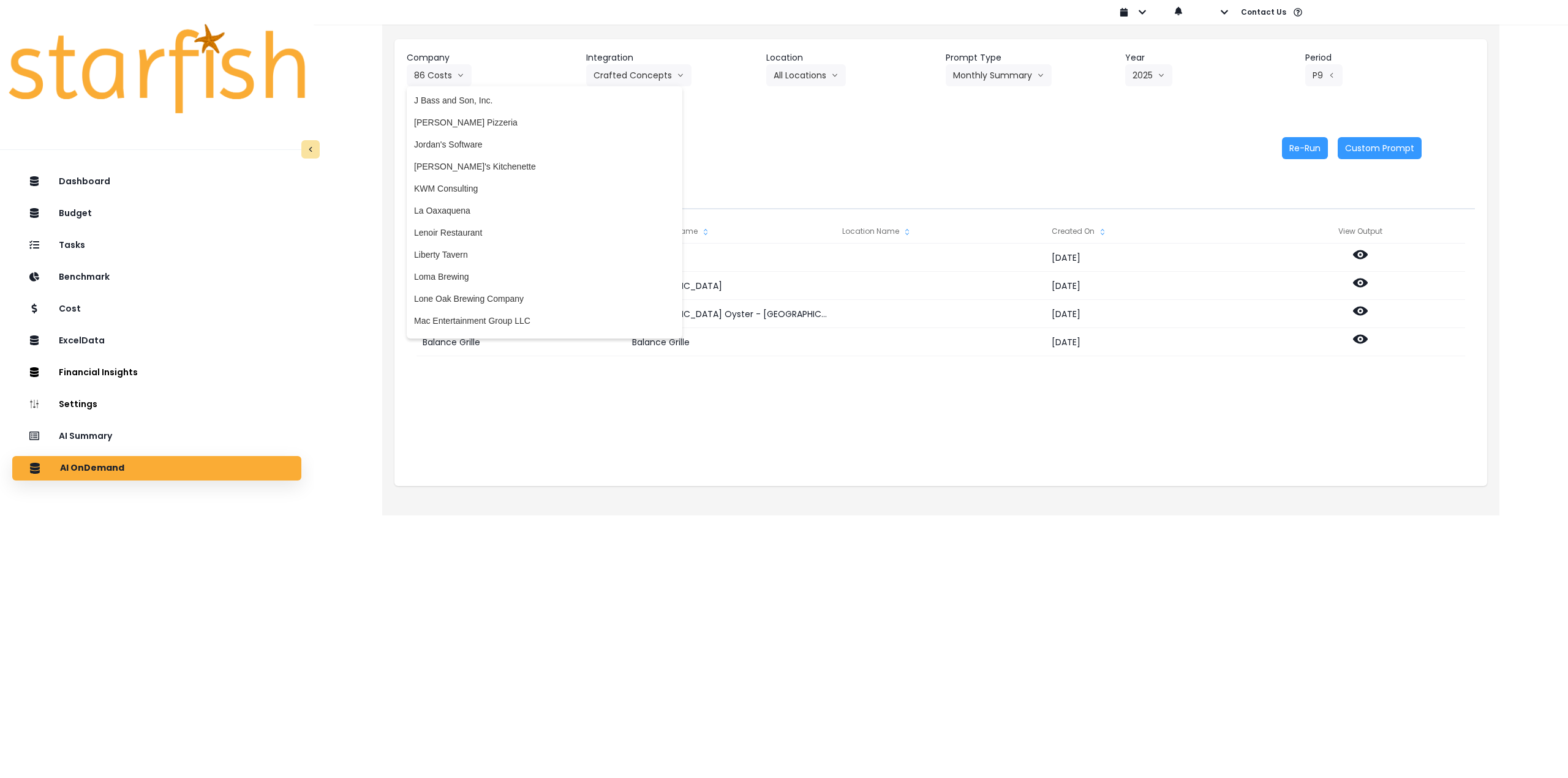
scroll to position [1469, 0]
click at [490, 172] on span "[PERSON_NAME]'s Kitchenette" at bounding box center [545, 174] width 261 height 13
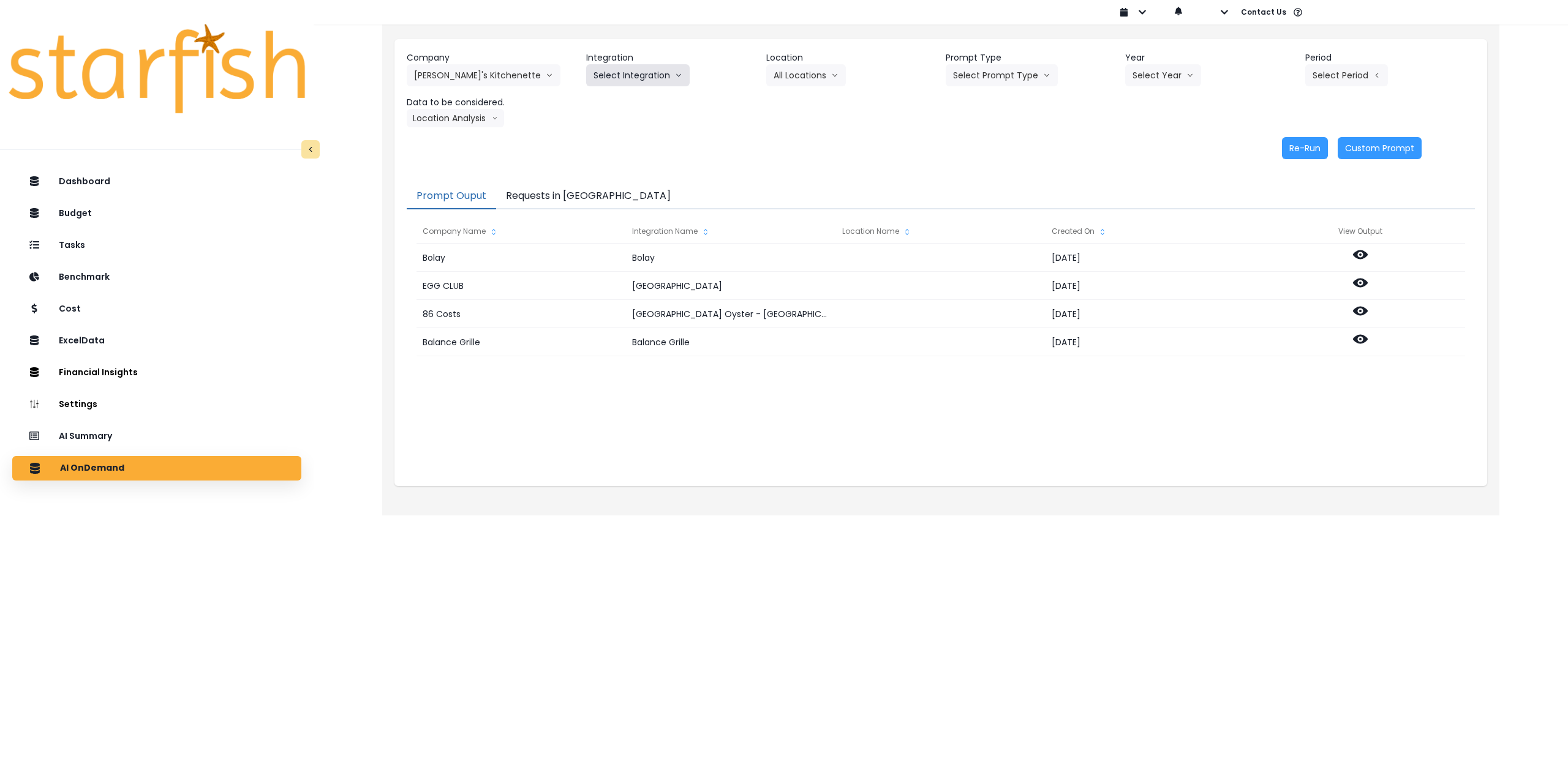
click at [628, 83] on button "Select Integration" at bounding box center [638, 75] width 103 height 22
click at [629, 103] on span "[PERSON_NAME]'s Kitchenette QBO" at bounding box center [665, 101] width 143 height 13
click at [646, 80] on button "Select Location" at bounding box center [817, 75] width 93 height 22
click at [646, 107] on li "All Locations" at bounding box center [802, 101] width 63 height 22
click at [646, 73] on button "Select Prompt Type" at bounding box center [1006, 75] width 112 height 22
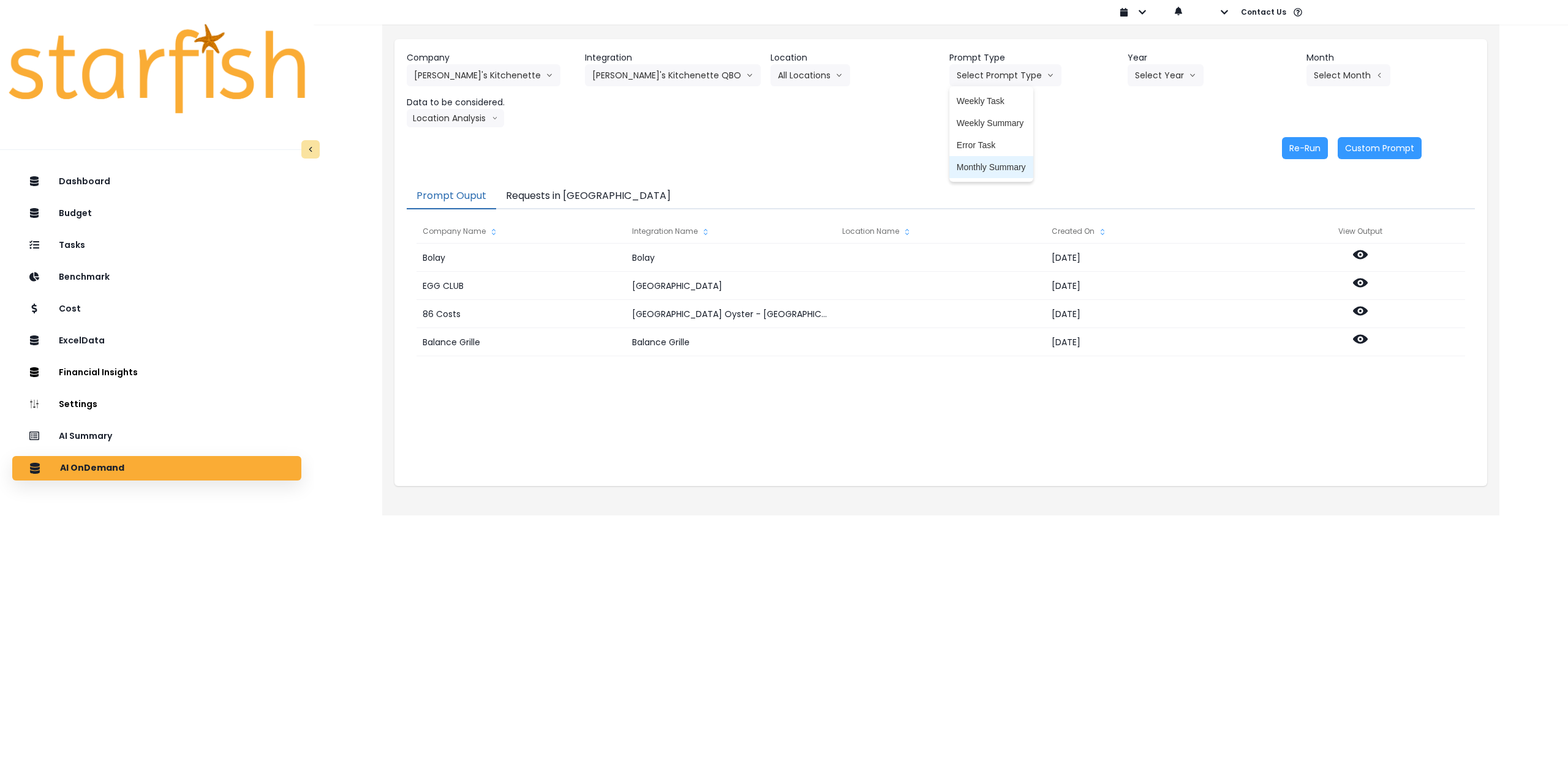
click at [646, 161] on span "Monthly Summary" at bounding box center [992, 167] width 69 height 13
click at [646, 83] on button "Select Year" at bounding box center [1165, 75] width 76 height 22
drag, startPoint x: 1148, startPoint y: 145, endPoint x: 1214, endPoint y: 124, distance: 69.3
click at [646, 145] on span "2025" at bounding box center [1144, 145] width 19 height 13
click at [646, 76] on button "Select Month" at bounding box center [1348, 75] width 84 height 22
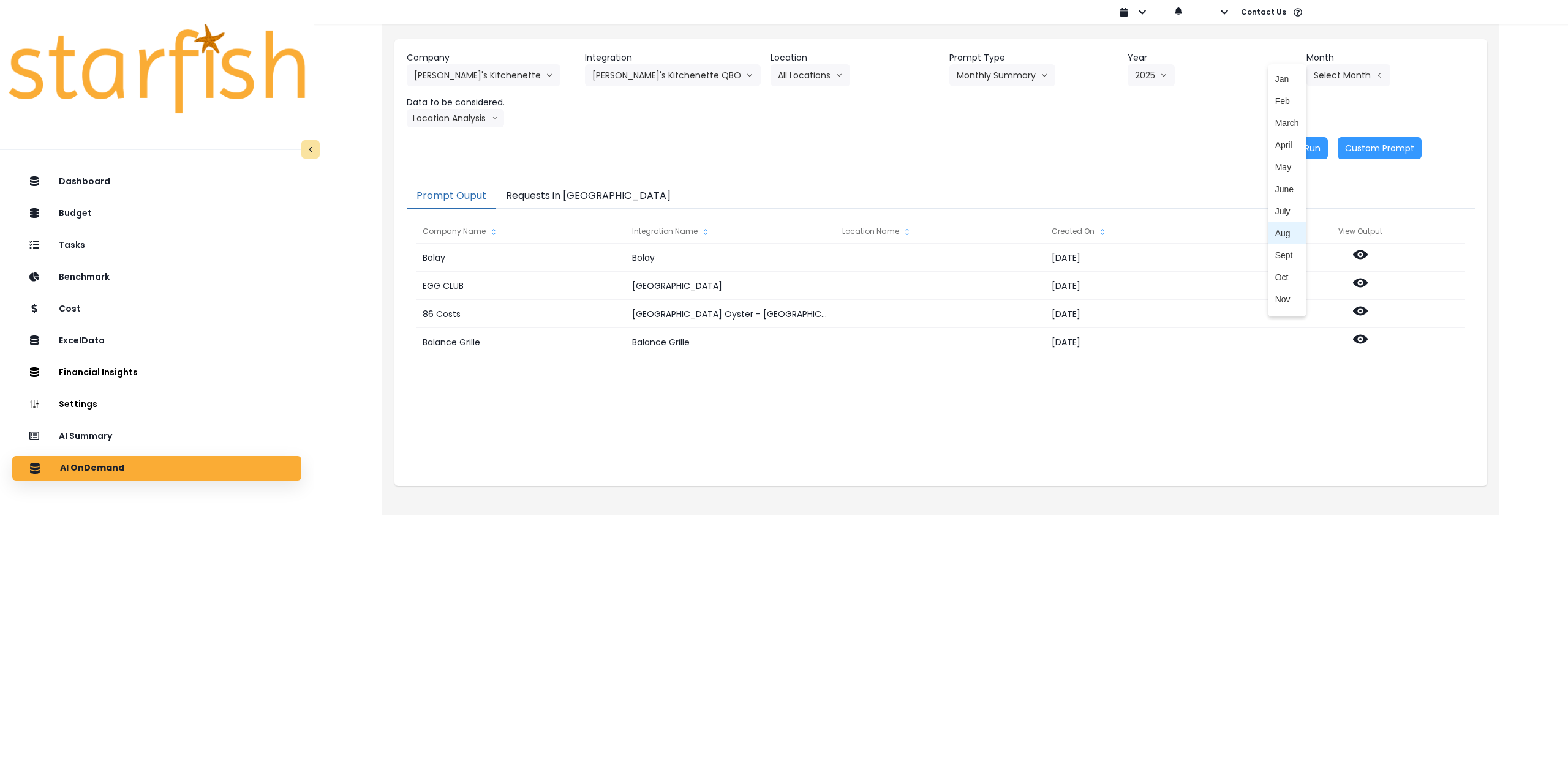
click at [646, 234] on span "Aug" at bounding box center [1287, 233] width 24 height 13
click at [458, 125] on button "Location Analysis" at bounding box center [456, 118] width 97 height 18
click at [453, 144] on span "Comparison overtime" at bounding box center [455, 141] width 81 height 13
click at [646, 141] on button "Re-Run" at bounding box center [1305, 148] width 46 height 22
click at [500, 112] on button "Comparison overtime" at bounding box center [466, 118] width 119 height 18
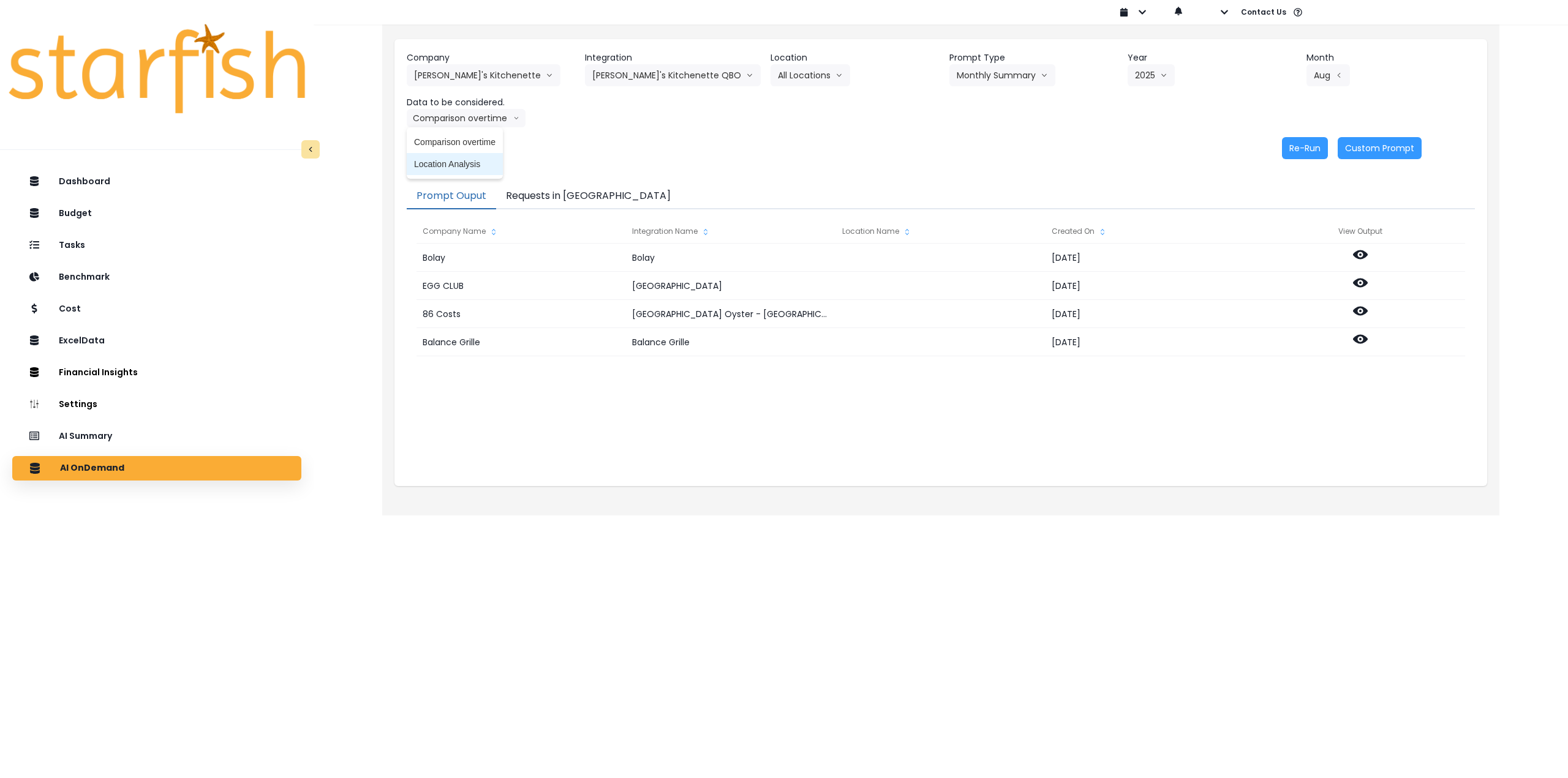
click at [484, 158] on span "Location Analysis" at bounding box center [455, 164] width 81 height 13
click at [646, 150] on button "Re-Run" at bounding box center [1305, 148] width 46 height 22
click at [569, 198] on button "Requests in [GEOGRAPHIC_DATA]" at bounding box center [588, 196] width 184 height 26
